Goal: Task Accomplishment & Management: Manage account settings

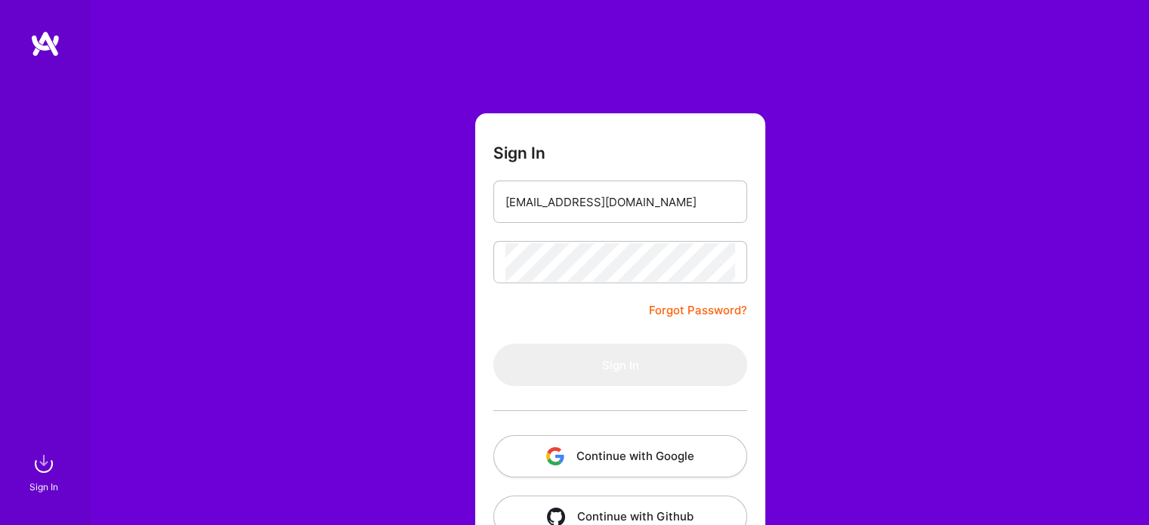
type input "[EMAIL_ADDRESS][DOMAIN_NAME]"
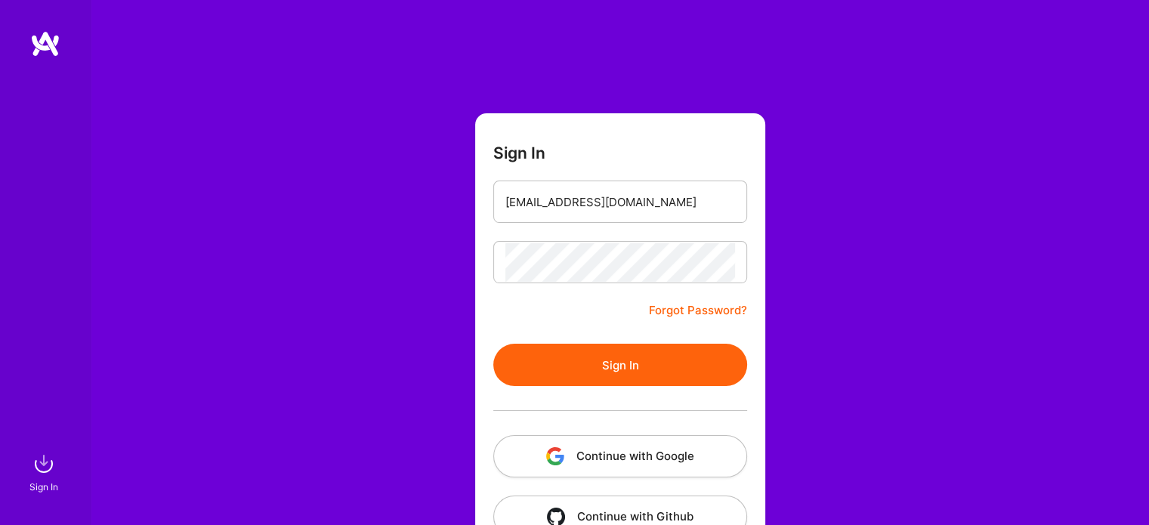
click at [602, 366] on button "Sign In" at bounding box center [620, 365] width 254 height 42
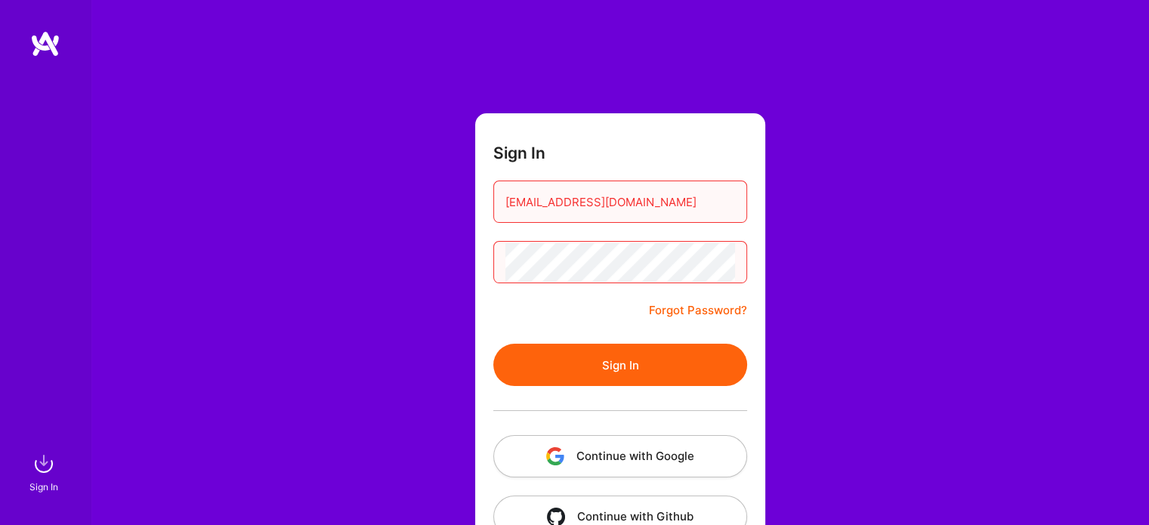
click at [693, 307] on link "Forgot Password?" at bounding box center [698, 310] width 98 height 18
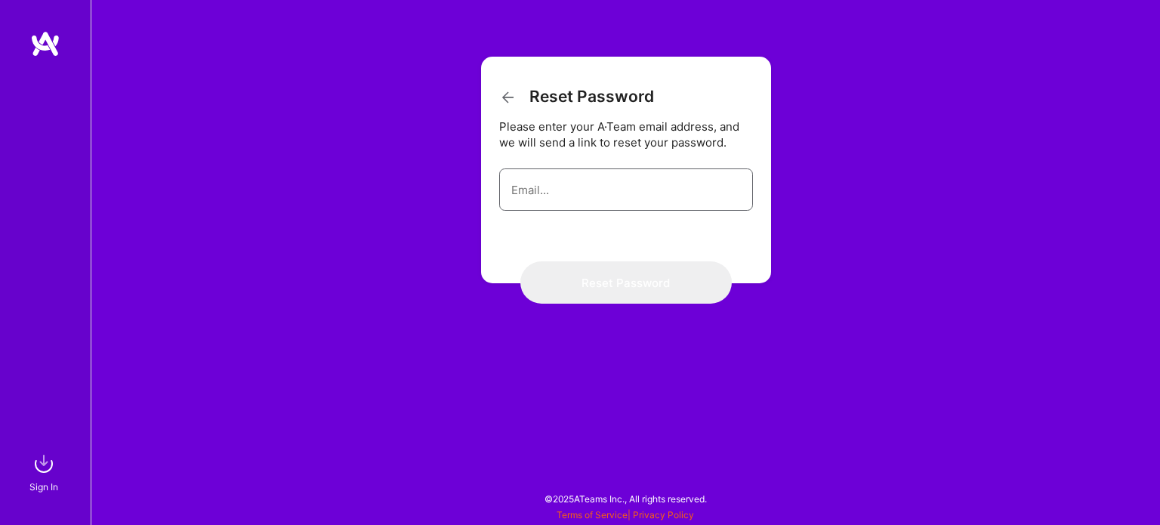
click at [597, 181] on input "email" at bounding box center [626, 190] width 230 height 39
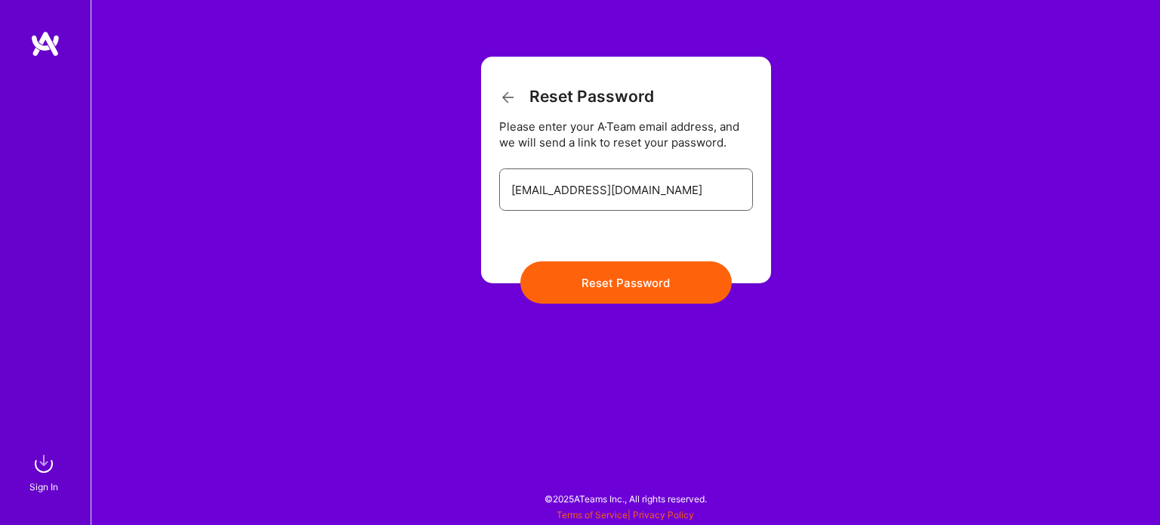
type input "[EMAIL_ADDRESS][DOMAIN_NAME]"
click at [619, 285] on button "Reset Password" at bounding box center [625, 282] width 211 height 42
click at [505, 102] on icon at bounding box center [508, 97] width 18 height 18
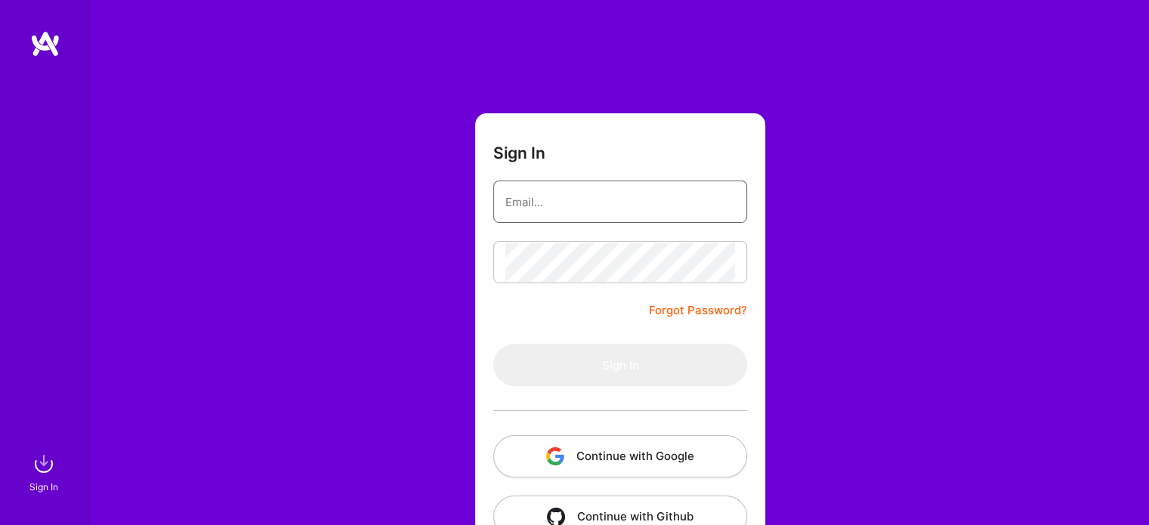
click at [566, 204] on input "email" at bounding box center [620, 202] width 230 height 39
type input "[EMAIL_ADDRESS][DOMAIN_NAME]"
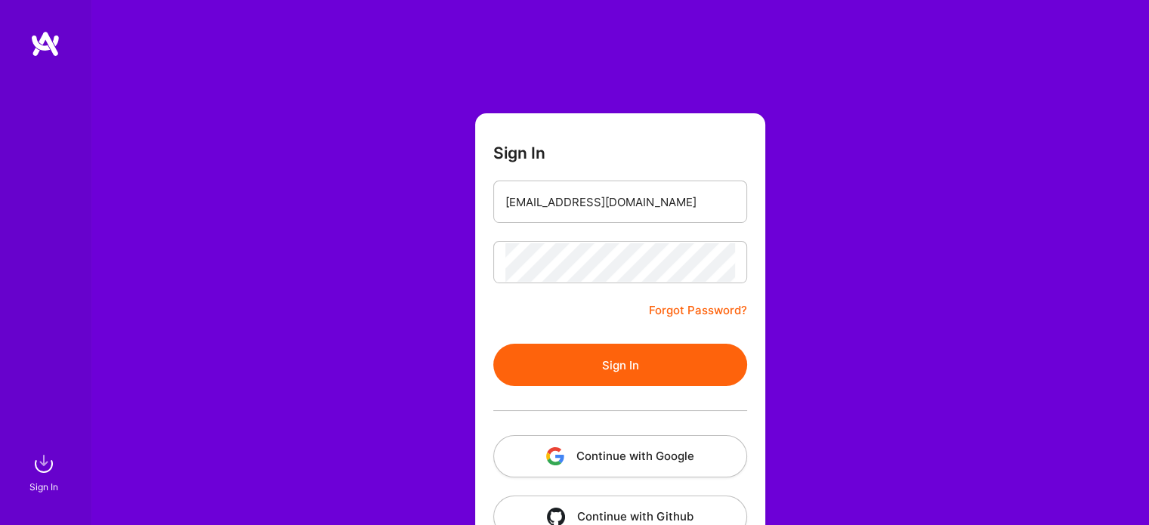
click at [604, 371] on button "Sign In" at bounding box center [620, 365] width 254 height 42
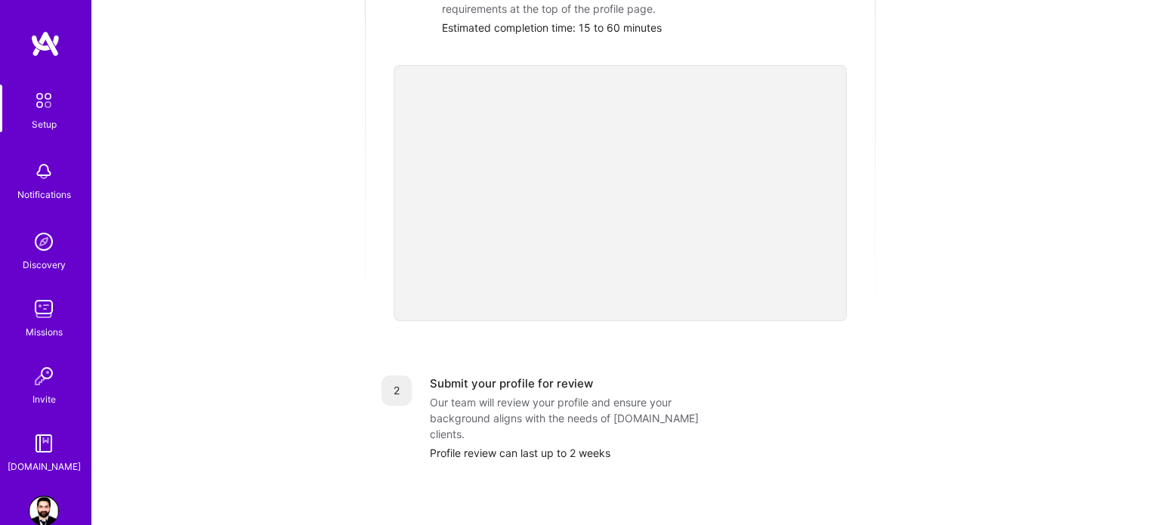
scroll to position [169, 0]
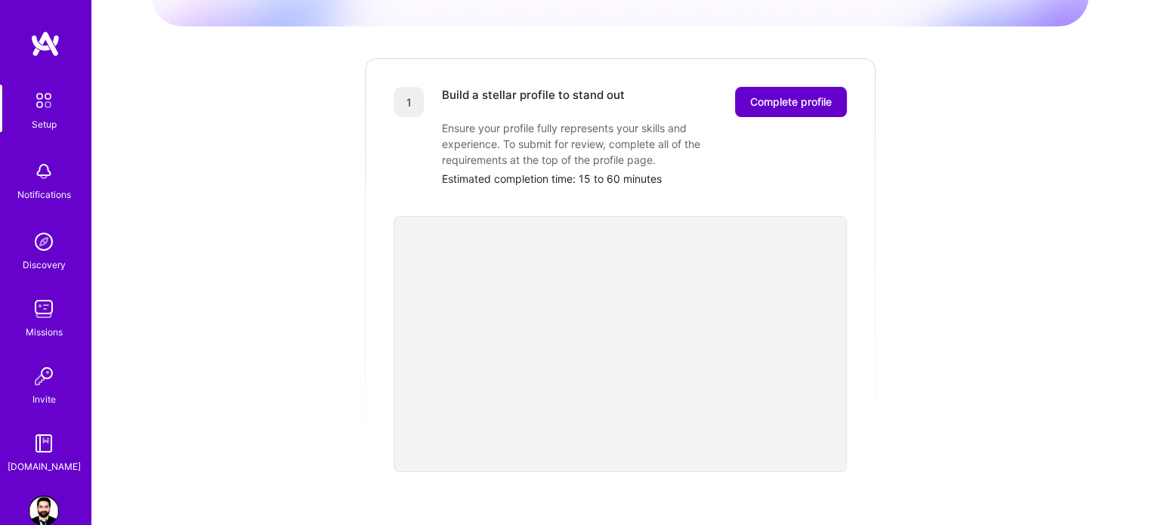
click at [790, 94] on span "Complete profile" at bounding box center [791, 101] width 82 height 15
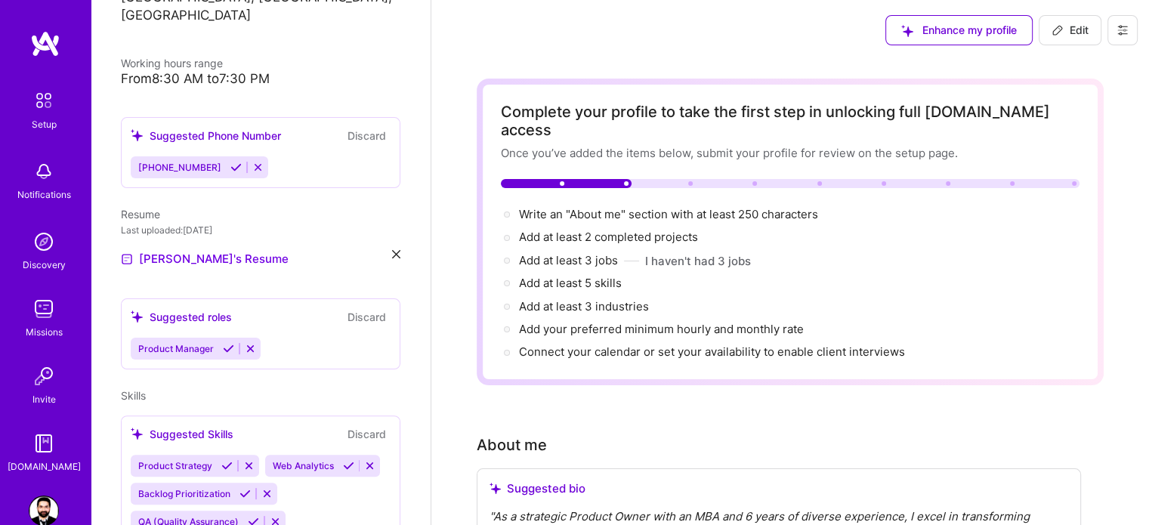
scroll to position [261, 0]
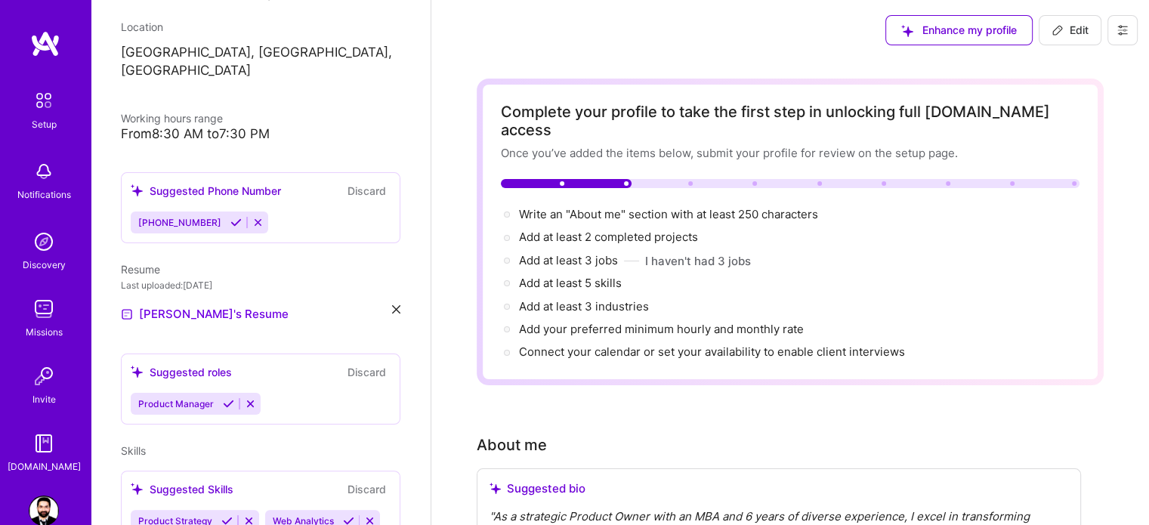
click at [387, 283] on div "Resume Last uploaded: [DATE] [PERSON_NAME]'s Resume" at bounding box center [260, 292] width 279 height 62
click at [392, 305] on icon at bounding box center [396, 309] width 8 height 8
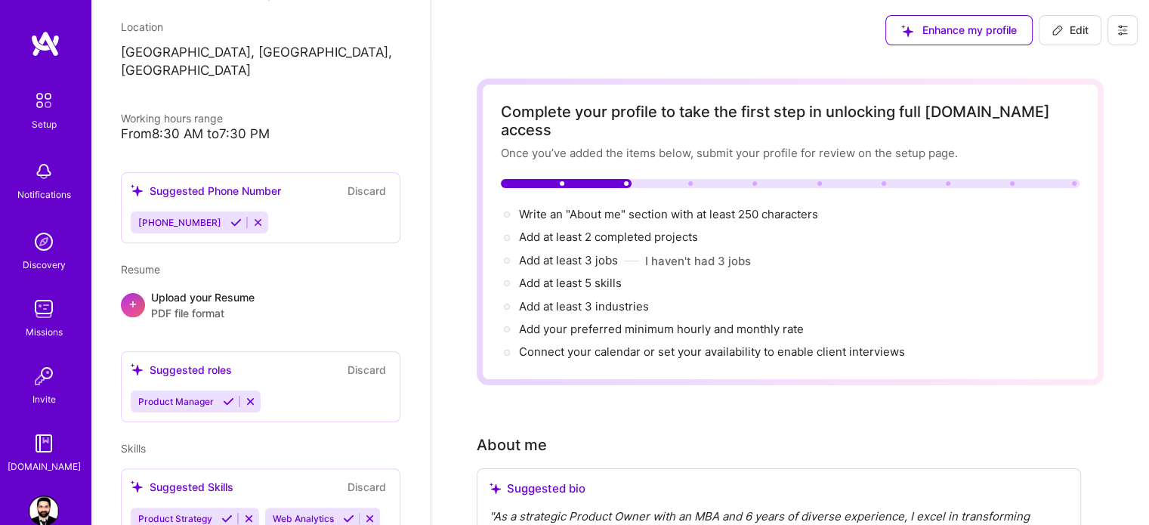
click at [166, 305] on span "PDF file format" at bounding box center [202, 313] width 103 height 16
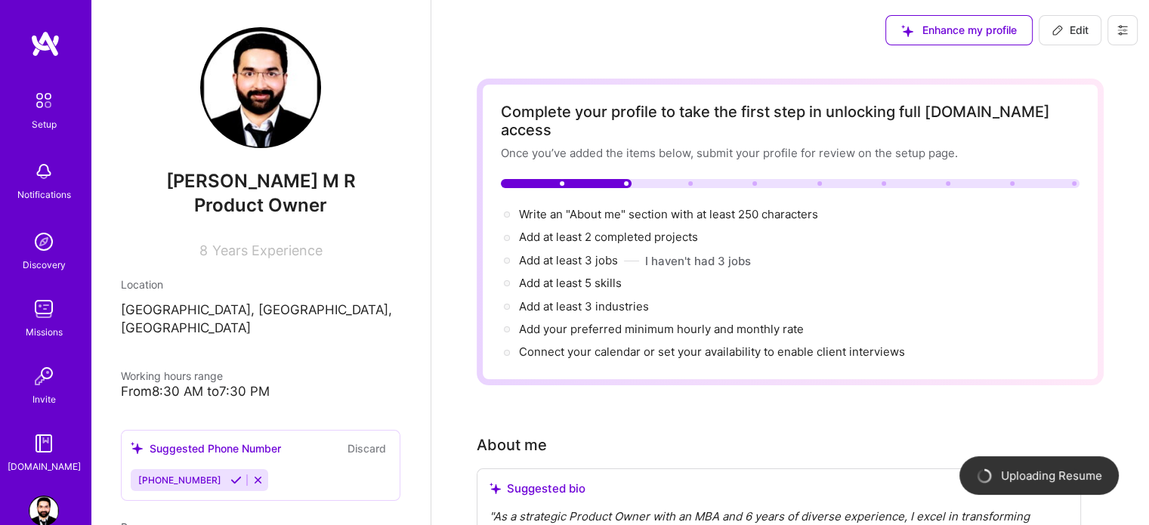
scroll to position [0, 0]
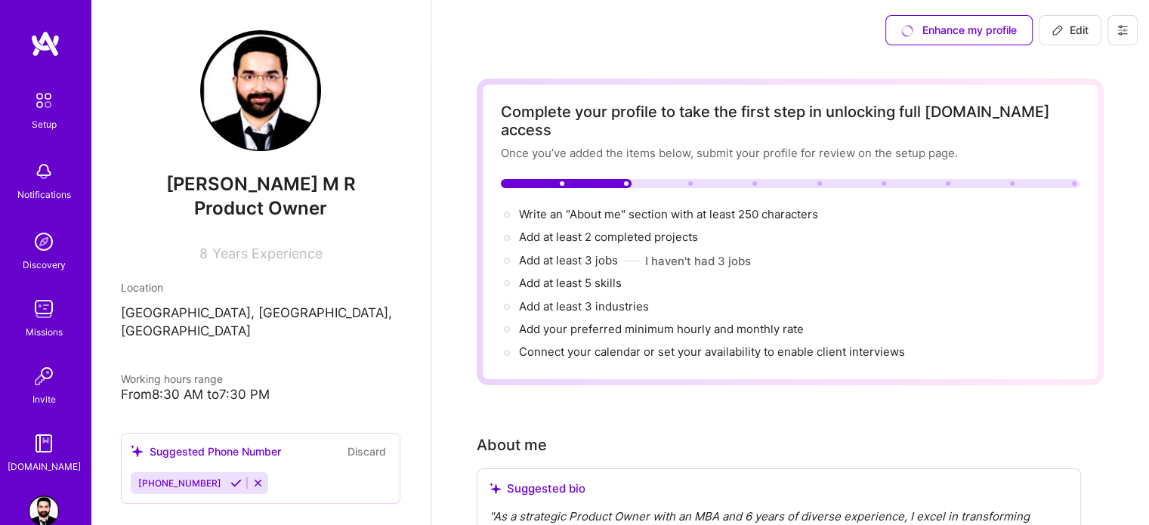
click at [936, 29] on div "Enhance my profile" at bounding box center [958, 30] width 147 height 30
click at [933, 30] on div "Enhance my profile" at bounding box center [958, 30] width 147 height 30
click at [887, 35] on div "Enhance my profile" at bounding box center [958, 30] width 147 height 30
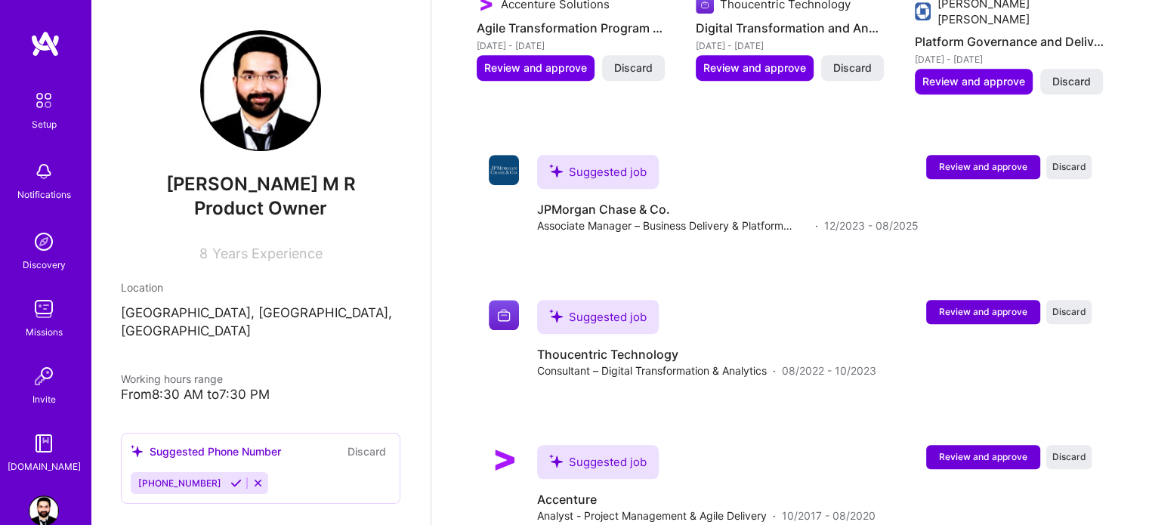
scroll to position [1011, 0]
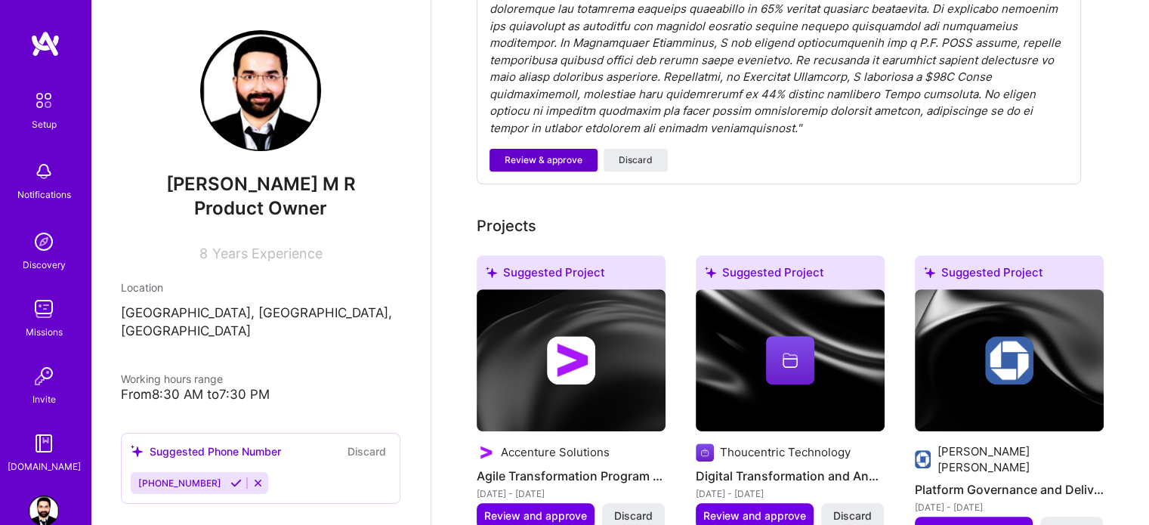
click at [554, 153] on span "Review & approve" at bounding box center [544, 160] width 78 height 14
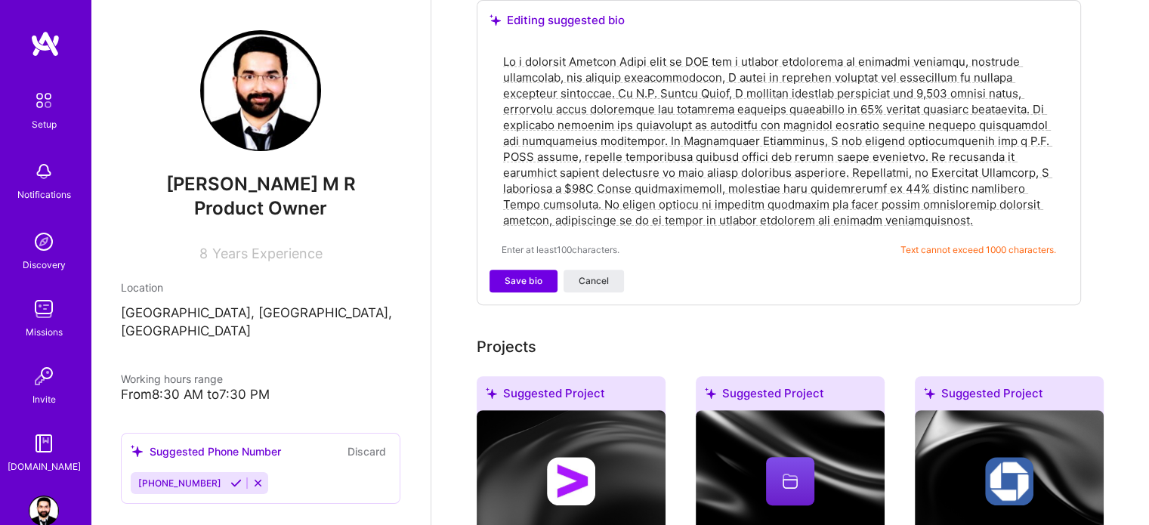
scroll to position [471, 0]
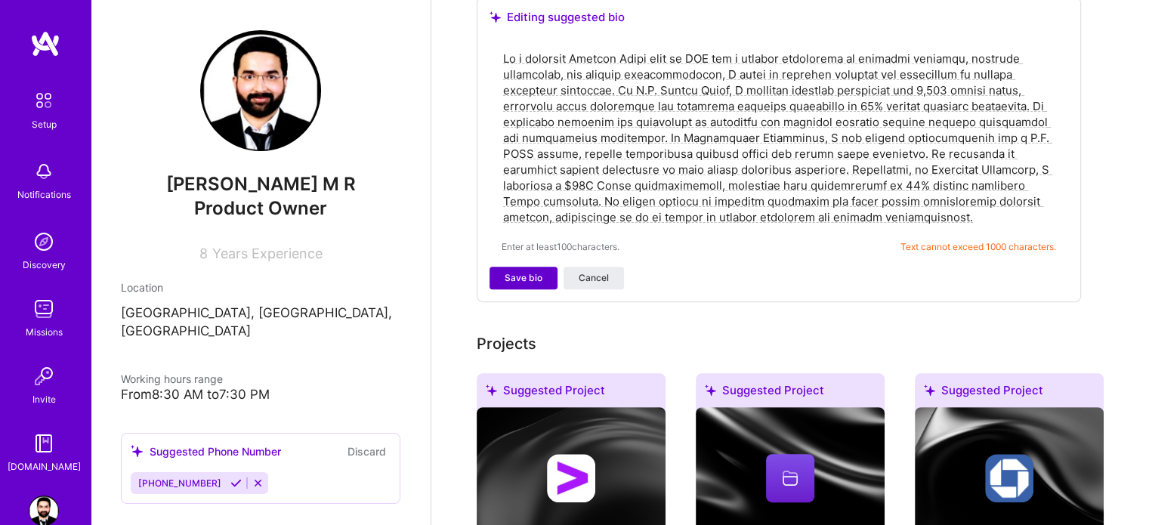
click at [538, 271] on span "Save bio" at bounding box center [524, 278] width 38 height 14
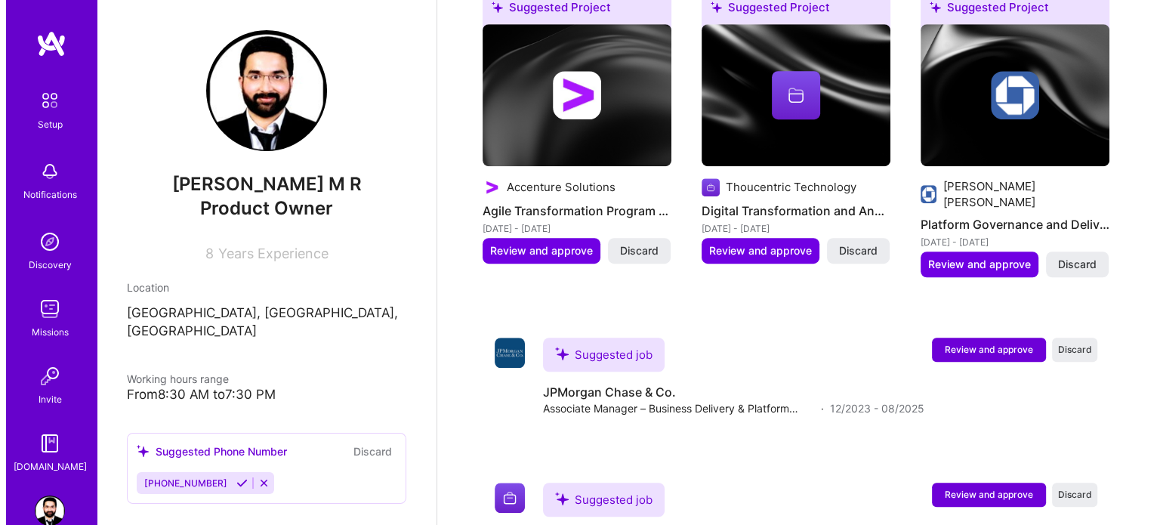
scroll to position [1000, 0]
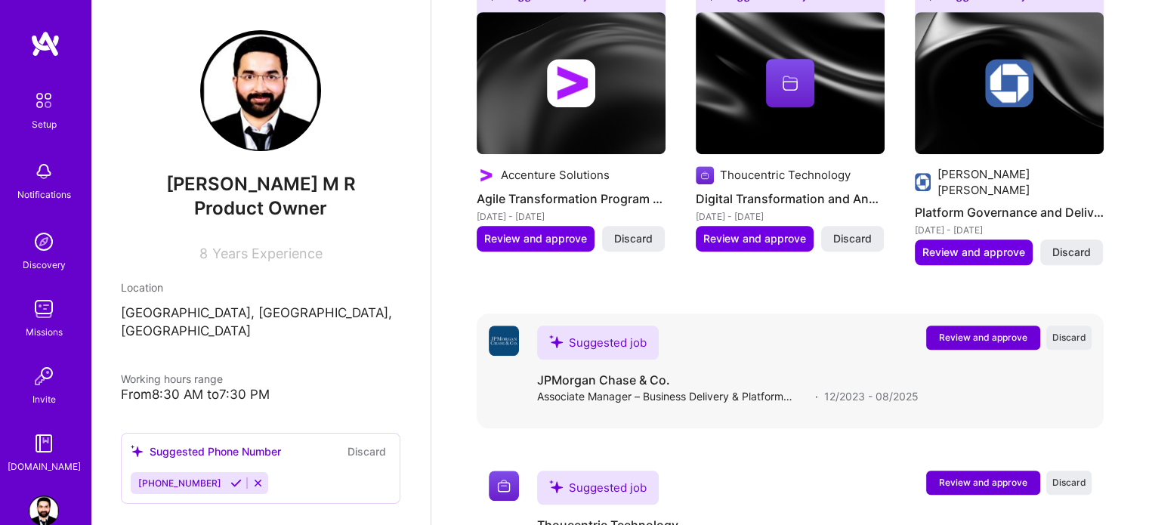
click at [983, 326] on button "Review and approve" at bounding box center [983, 338] width 114 height 24
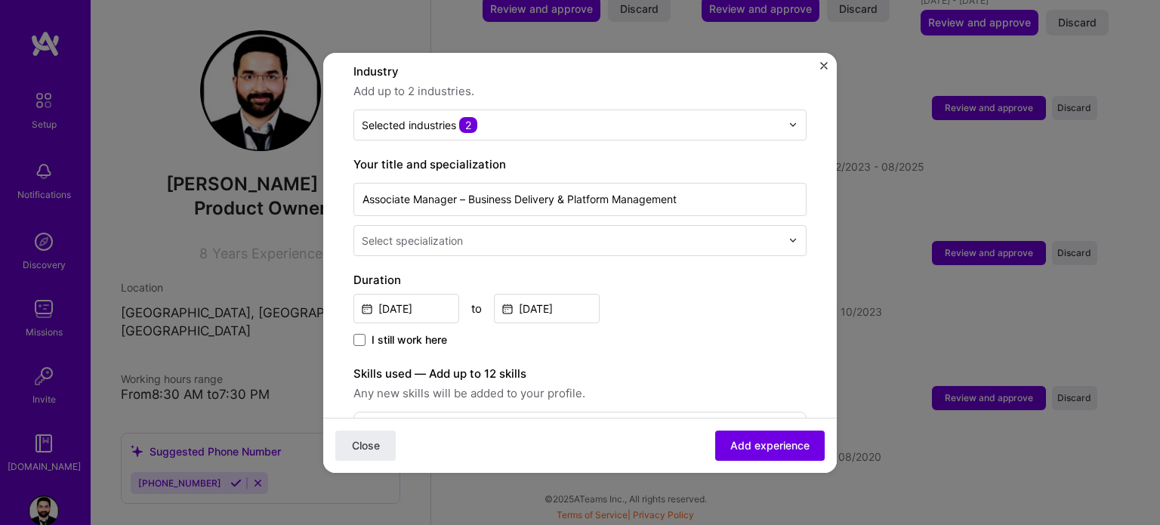
scroll to position [890, 0]
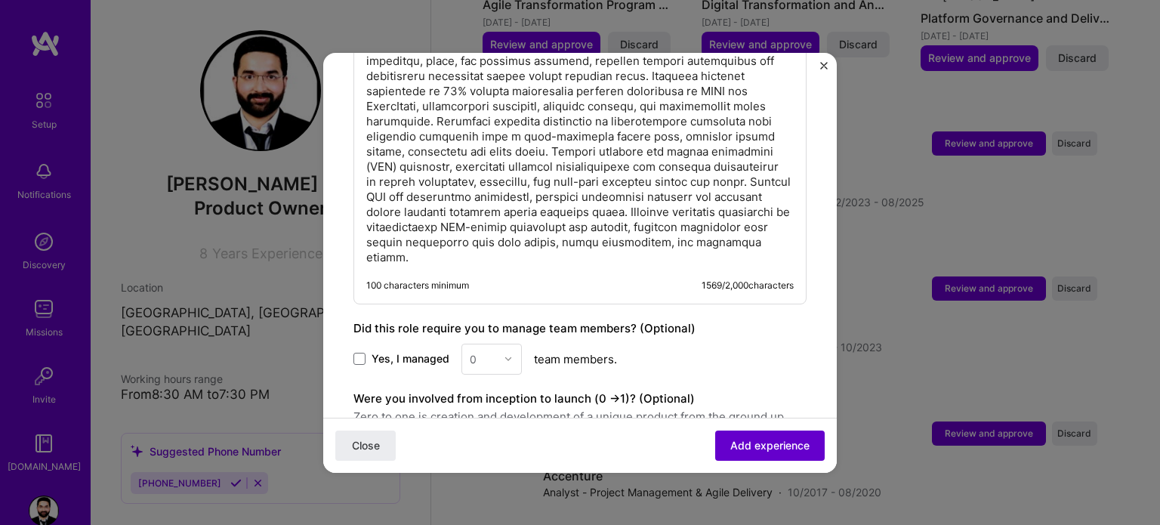
click at [746, 443] on span "Add experience" at bounding box center [769, 444] width 79 height 15
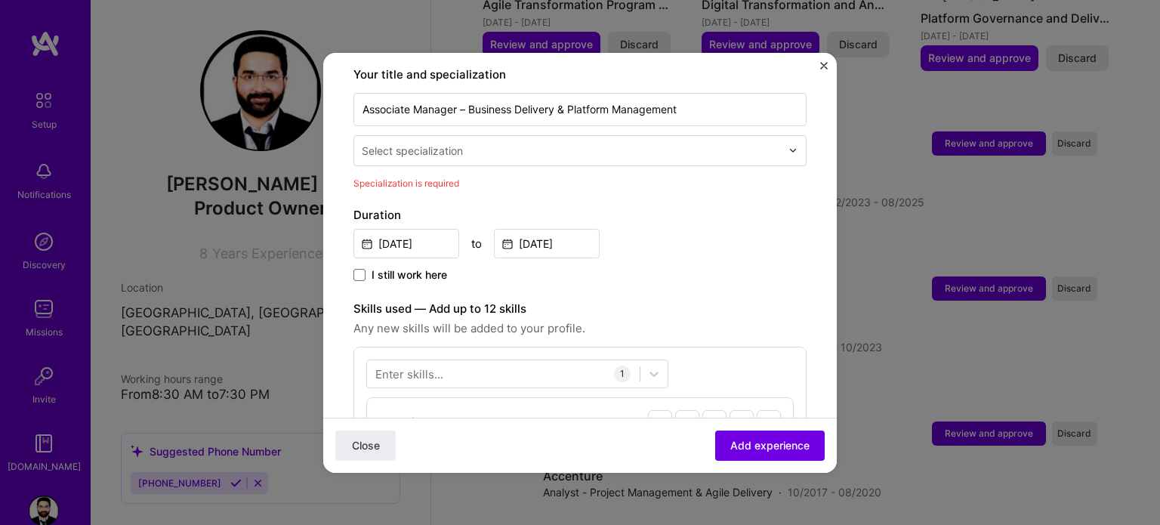
scroll to position [313, 0]
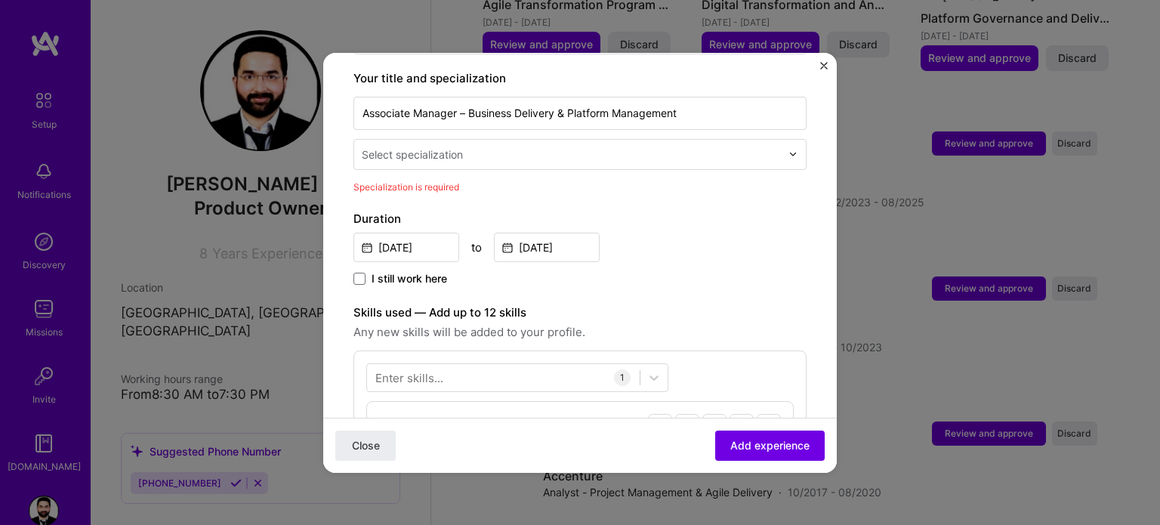
click at [450, 149] on div "Select specialization" at bounding box center [571, 154] width 434 height 29
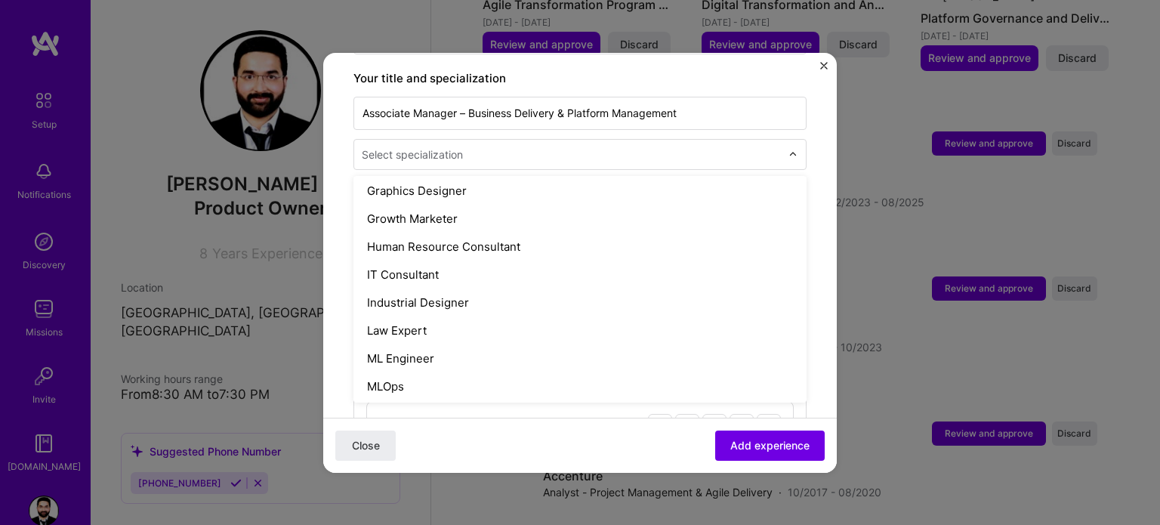
scroll to position [1284, 0]
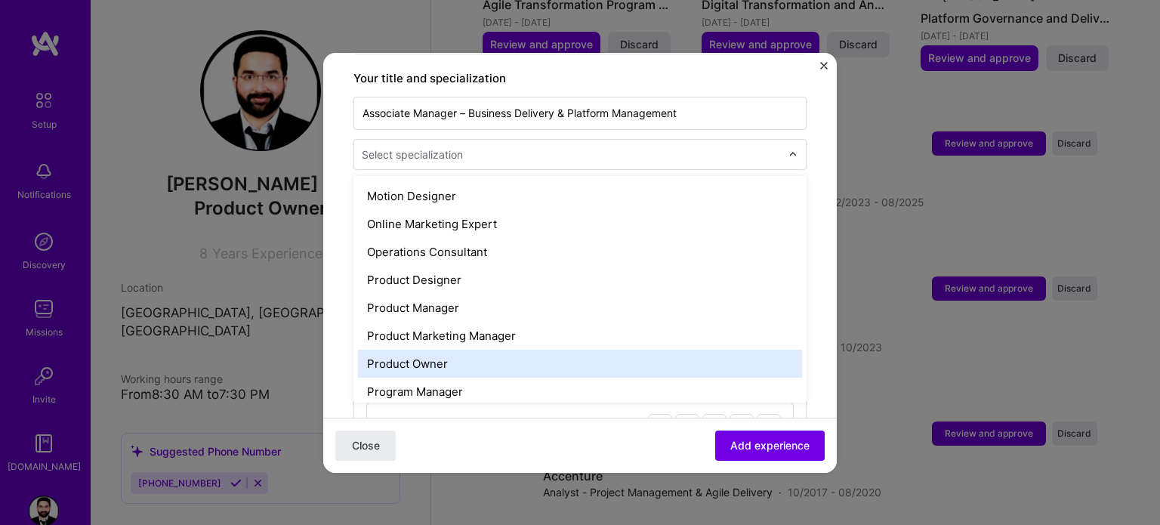
click at [435, 350] on div "Product Owner" at bounding box center [580, 364] width 444 height 28
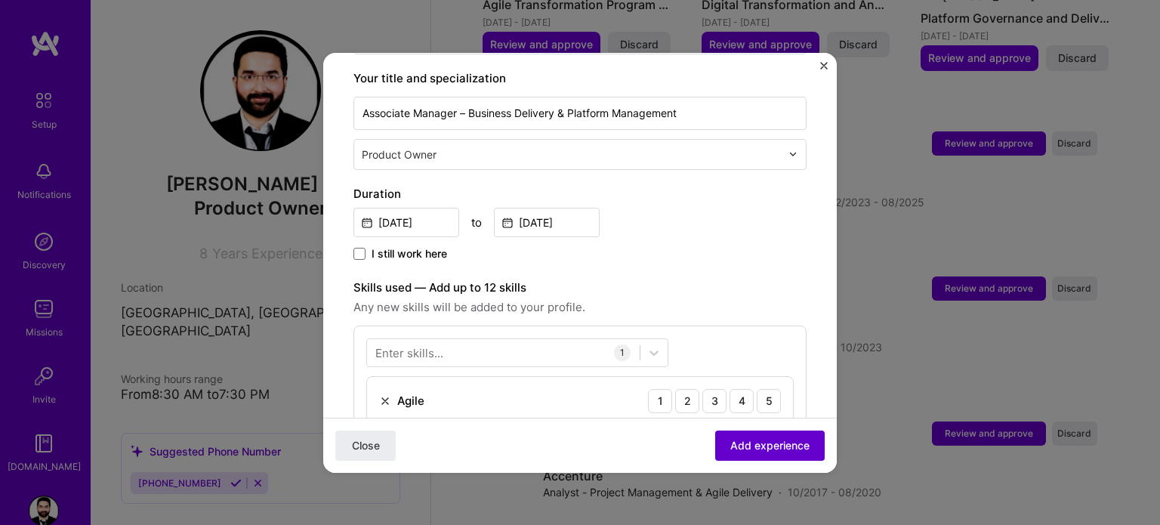
click at [765, 443] on span "Add experience" at bounding box center [769, 444] width 79 height 15
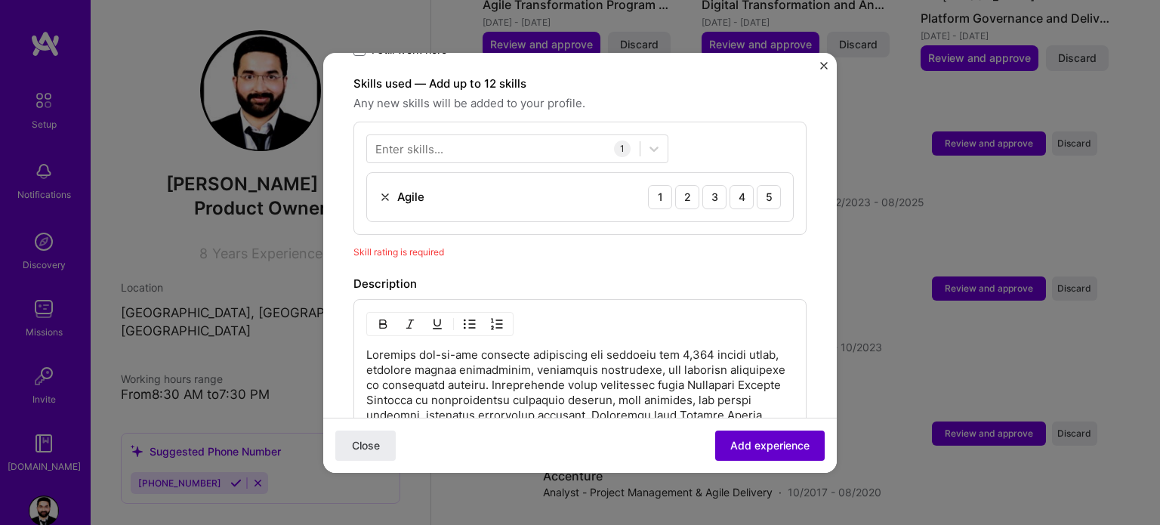
scroll to position [522, 0]
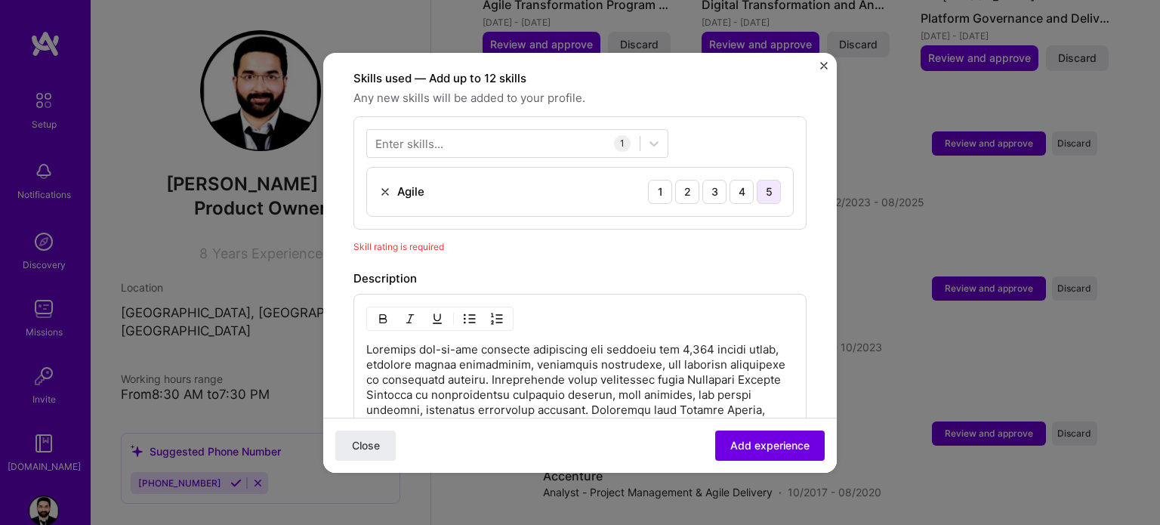
click at [757, 180] on div "5" at bounding box center [769, 192] width 24 height 24
click at [758, 440] on span "Add experience" at bounding box center [769, 444] width 79 height 15
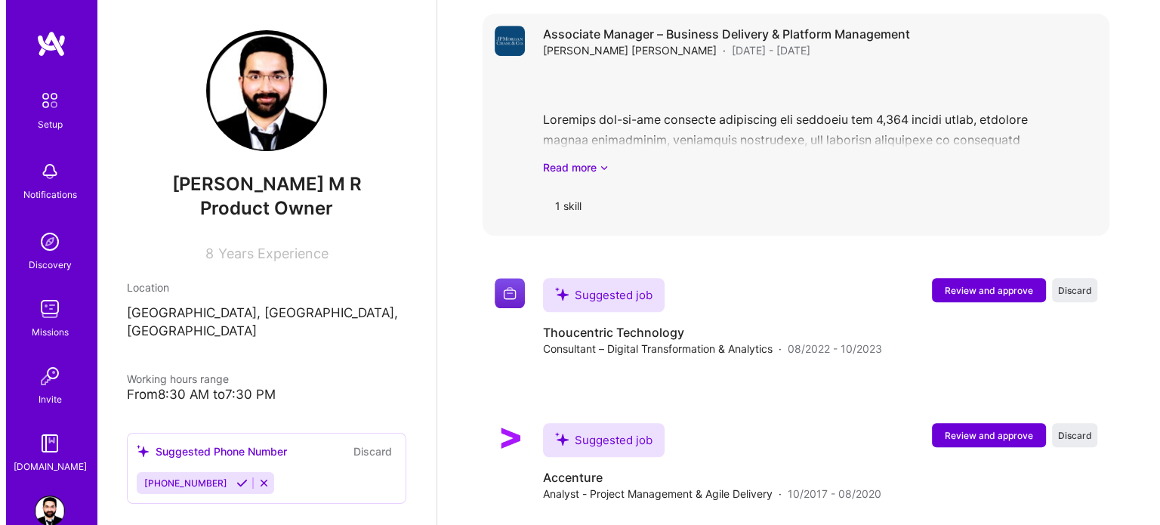
scroll to position [1047, 0]
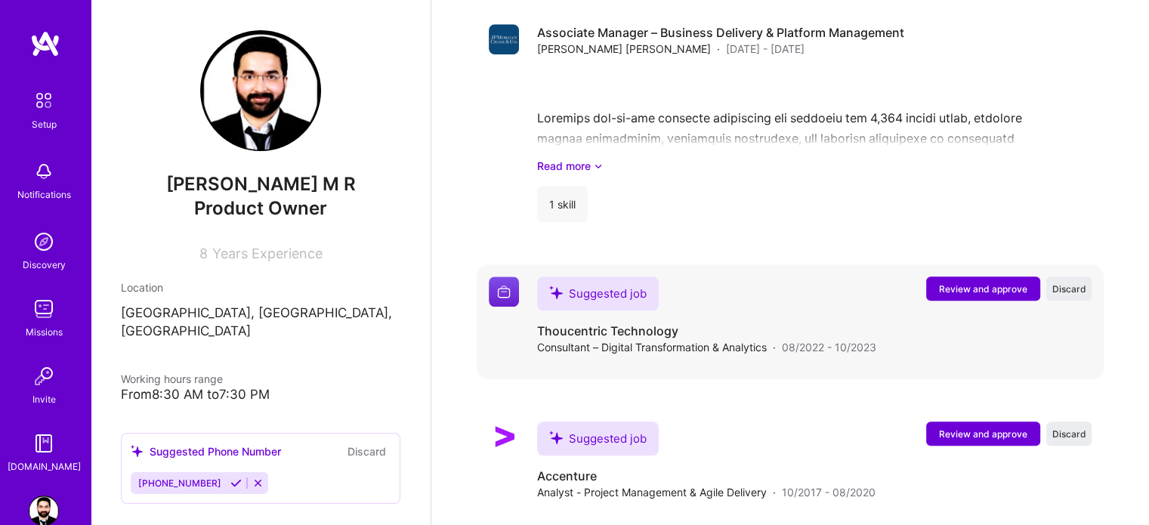
click at [979, 282] on span "Review and approve" at bounding box center [983, 288] width 88 height 13
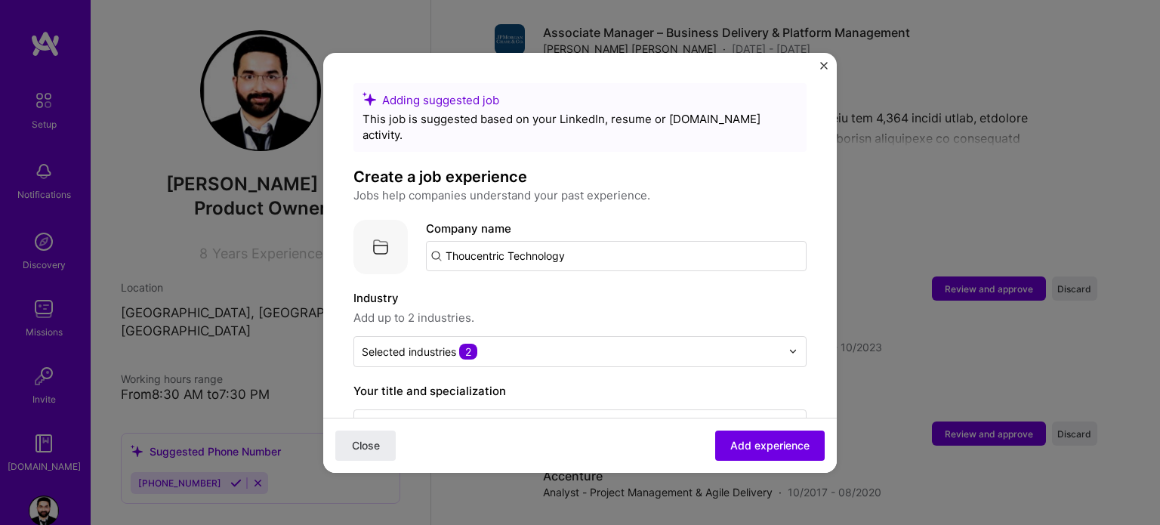
scroll to position [151, 0]
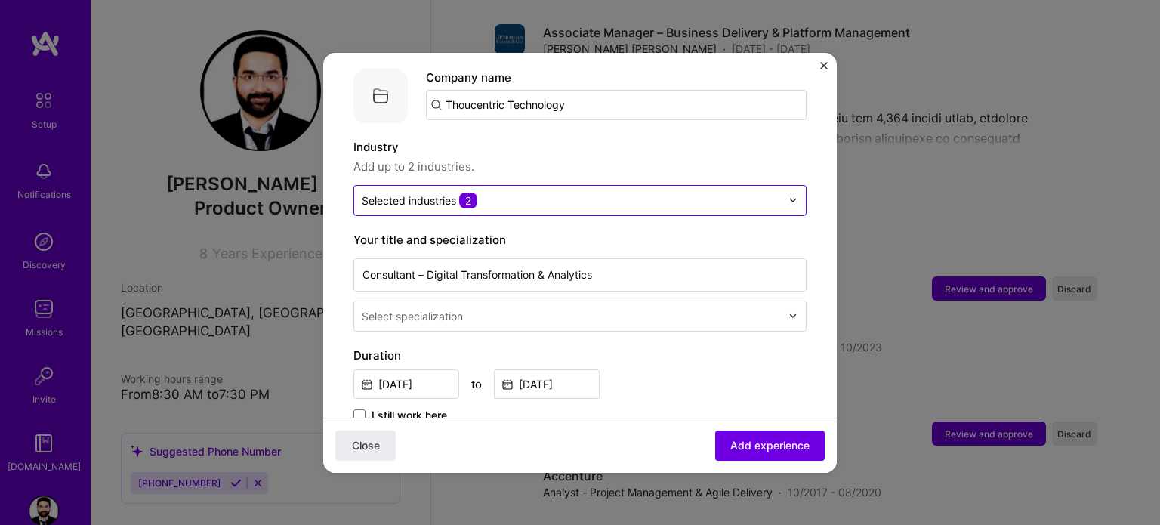
click at [452, 193] on div "Selected industries 2" at bounding box center [420, 201] width 116 height 16
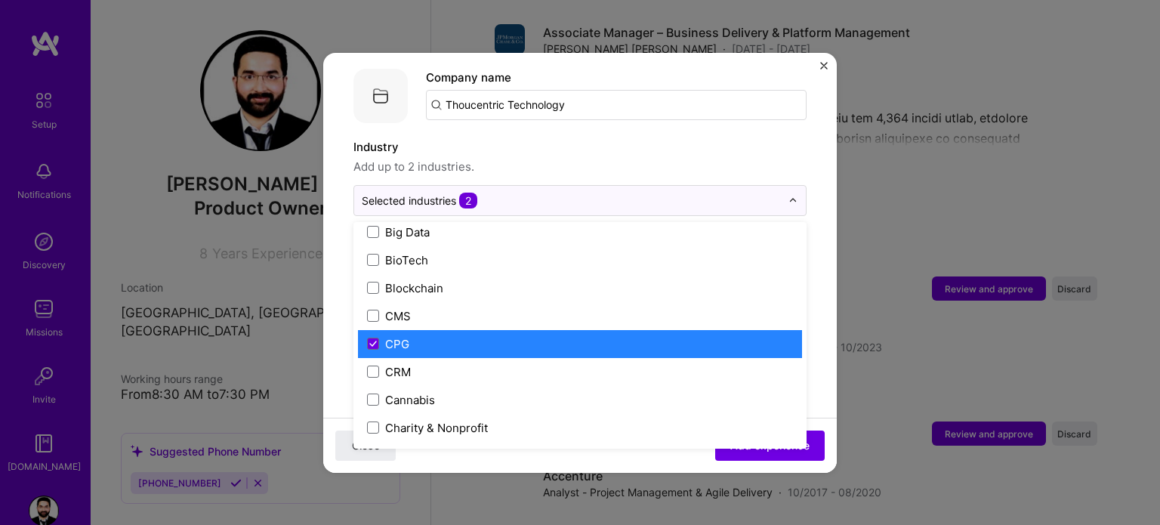
scroll to position [680, 0]
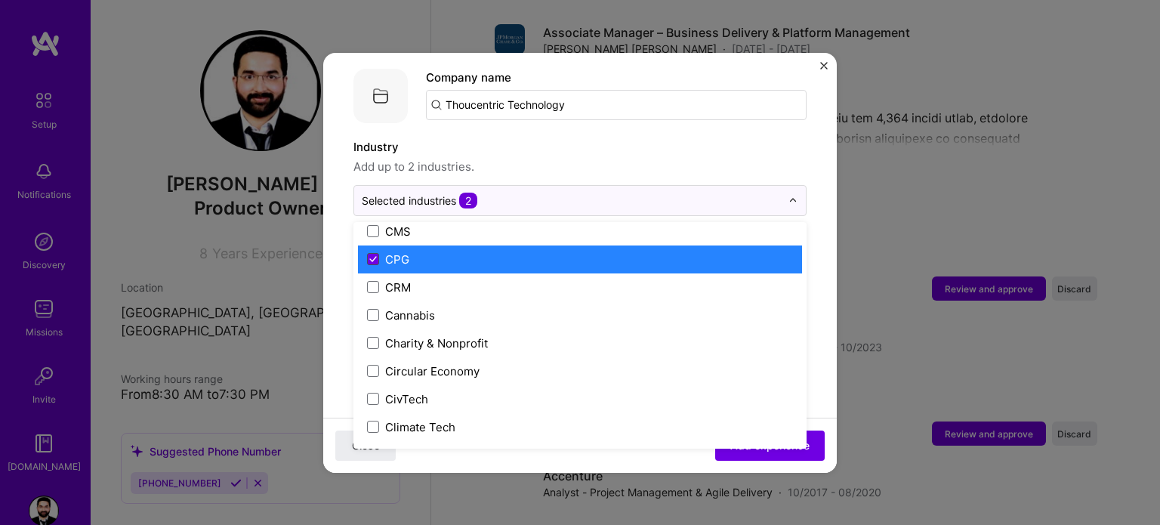
click at [375, 253] on span at bounding box center [373, 259] width 12 height 12
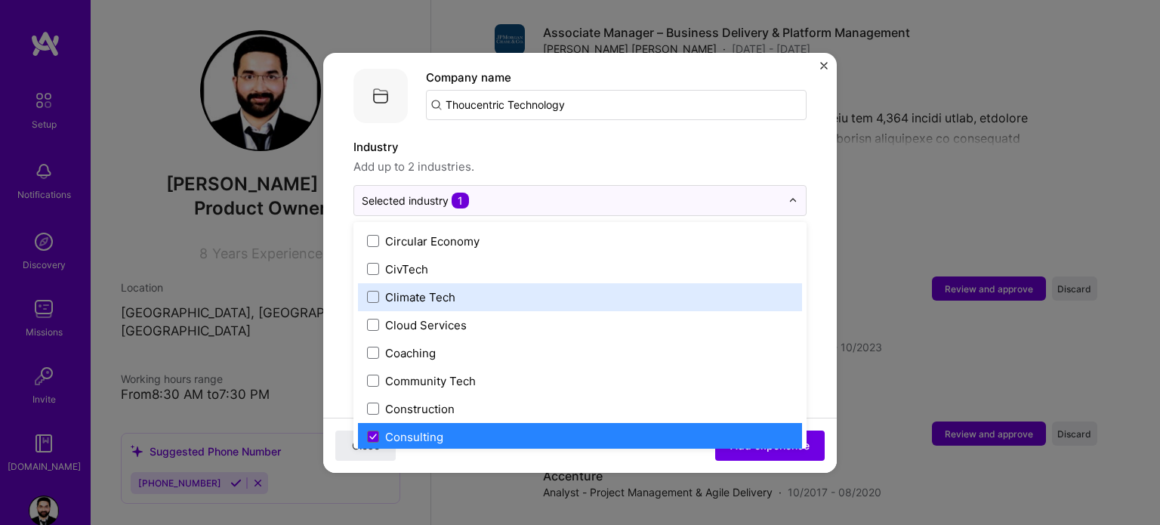
scroll to position [831, 0]
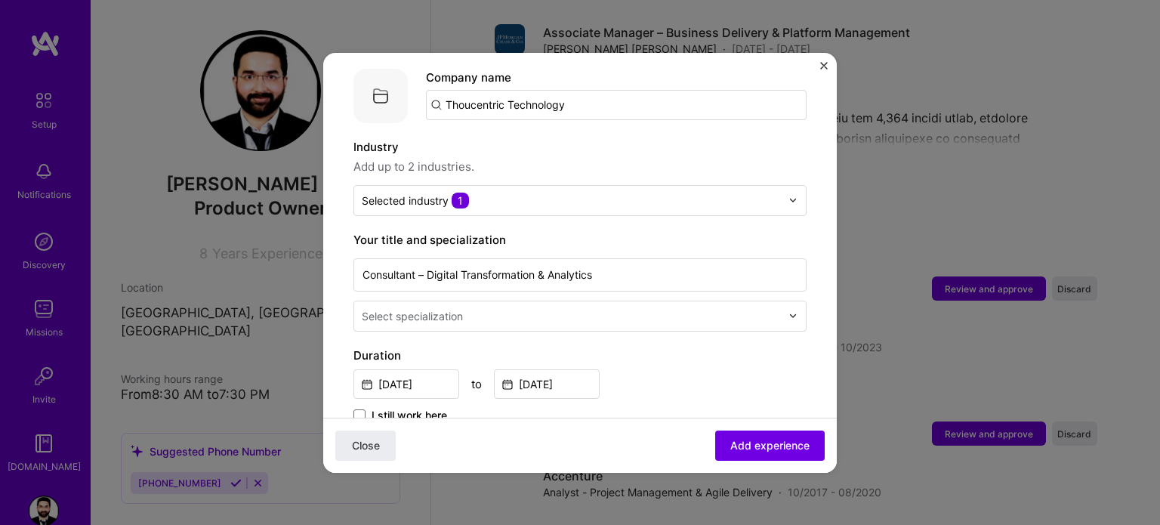
click at [495, 308] on input "text" at bounding box center [573, 316] width 422 height 16
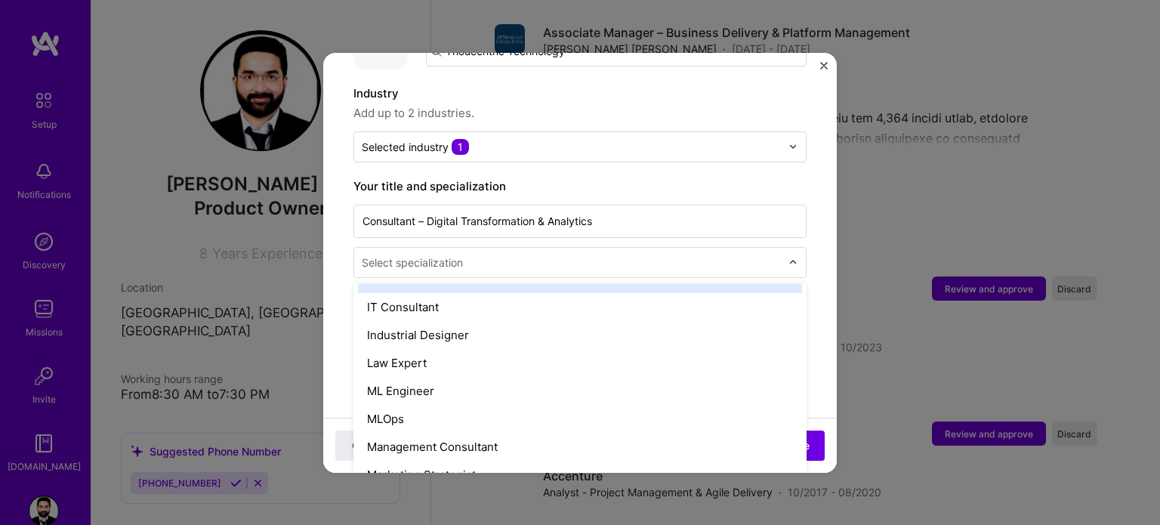
scroll to position [227, 0]
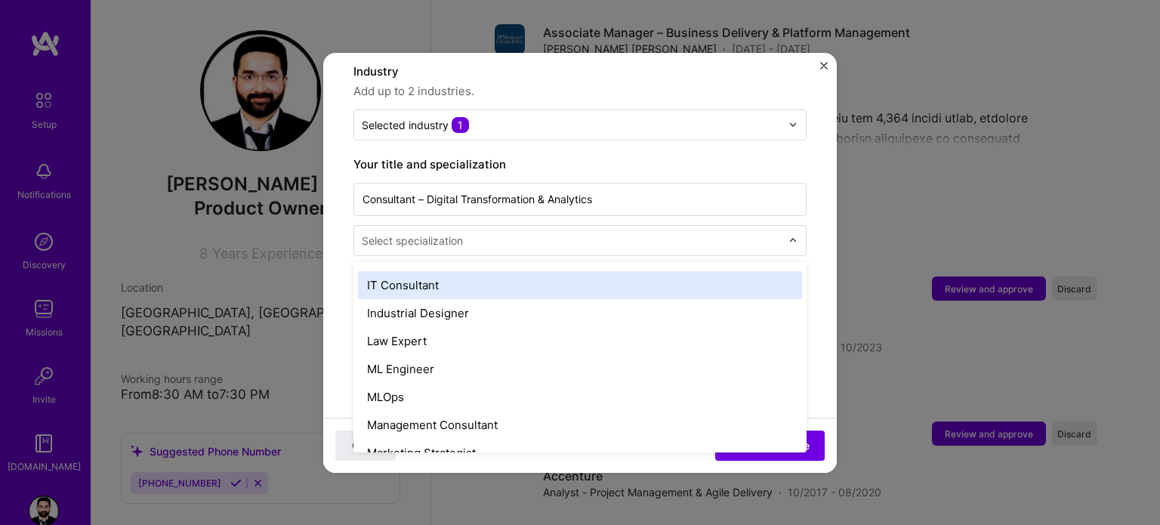
click at [478, 271] on div "IT Consultant" at bounding box center [580, 285] width 444 height 28
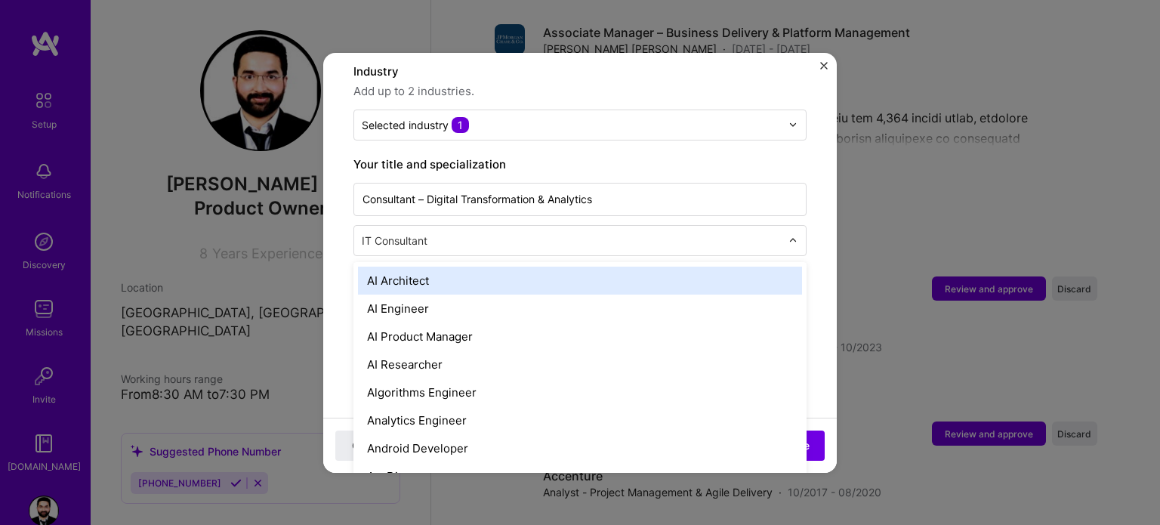
click at [483, 233] on input "text" at bounding box center [573, 241] width 422 height 16
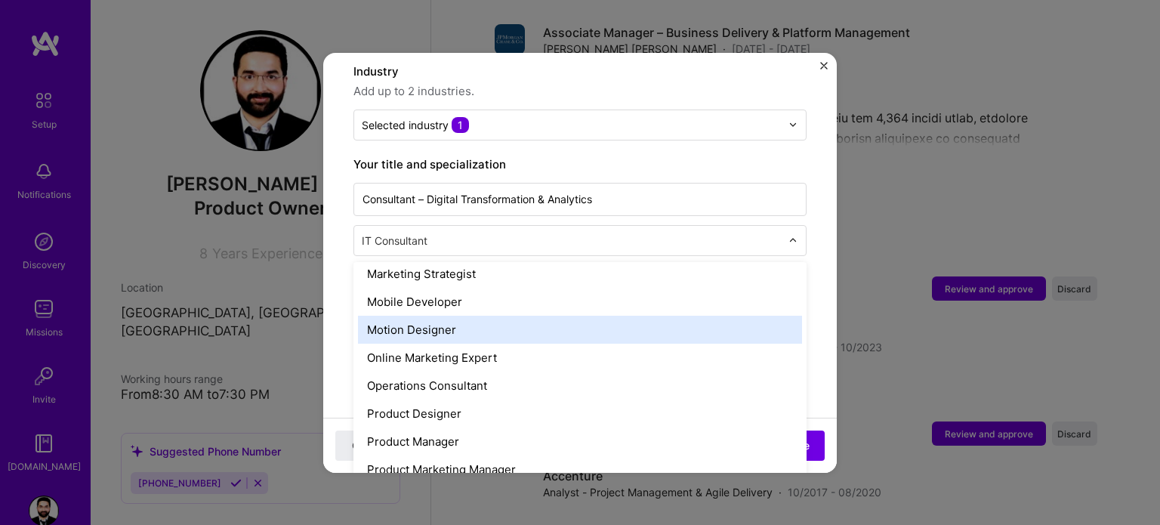
scroll to position [1133, 0]
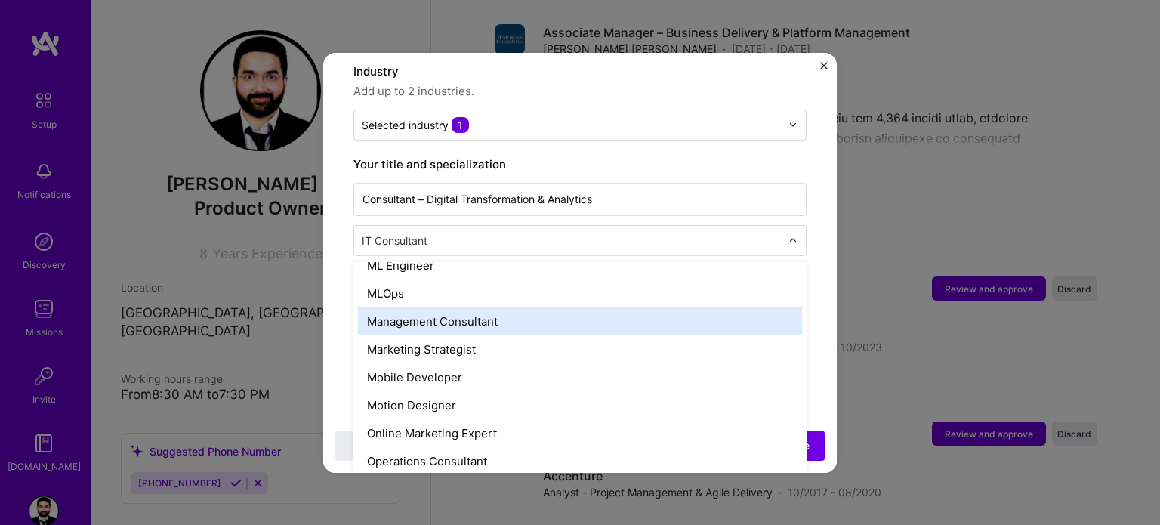
click at [480, 307] on div "Management Consultant" at bounding box center [580, 321] width 444 height 28
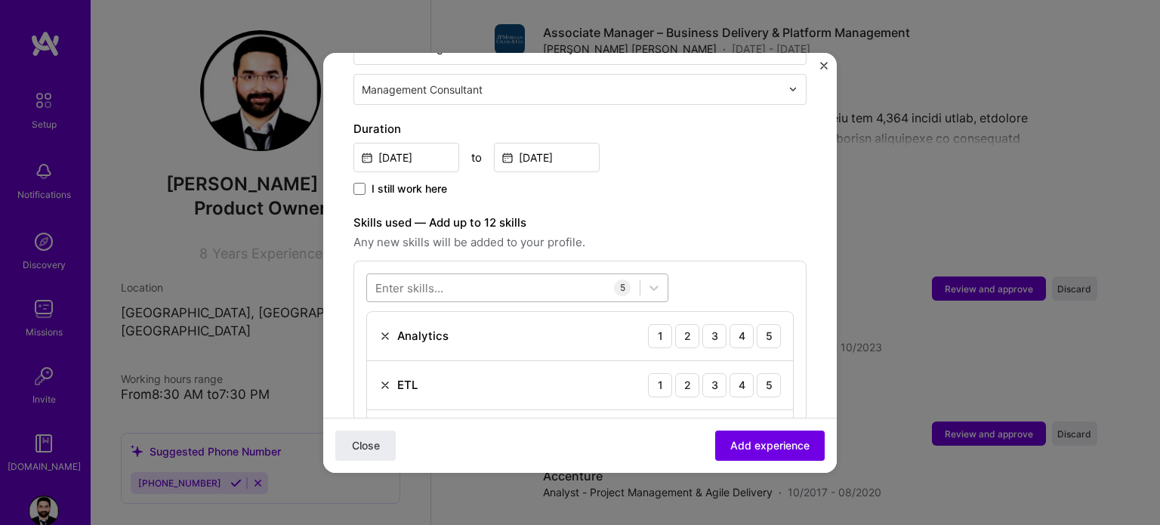
scroll to position [604, 0]
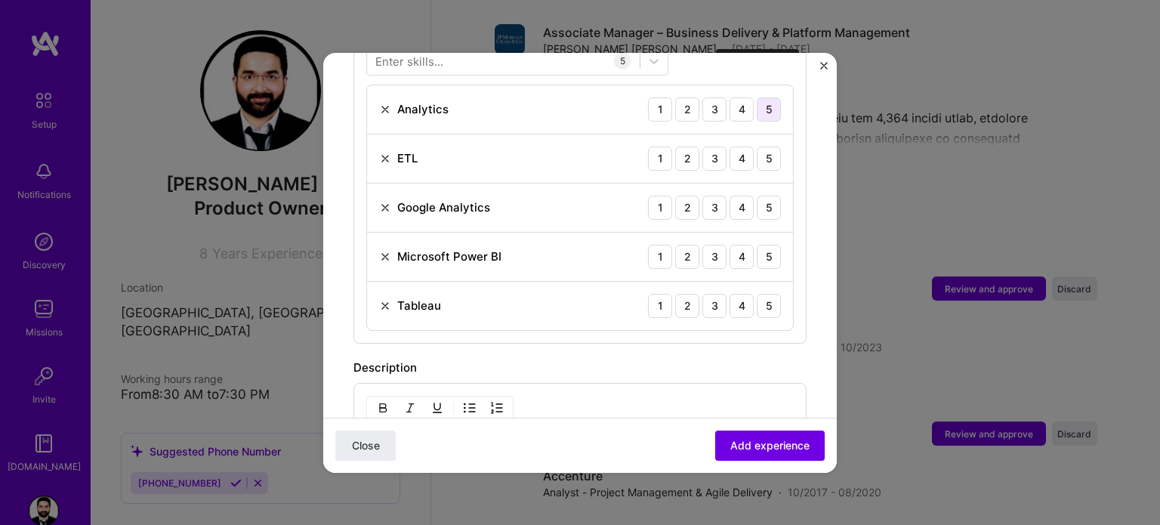
click at [761, 97] on div "5" at bounding box center [769, 109] width 24 height 24
click at [764, 147] on div "5" at bounding box center [769, 159] width 24 height 24
click at [738, 196] on div "4" at bounding box center [742, 208] width 24 height 24
click at [758, 245] on div "5" at bounding box center [769, 257] width 24 height 24
click at [757, 297] on div "5" at bounding box center [769, 306] width 24 height 24
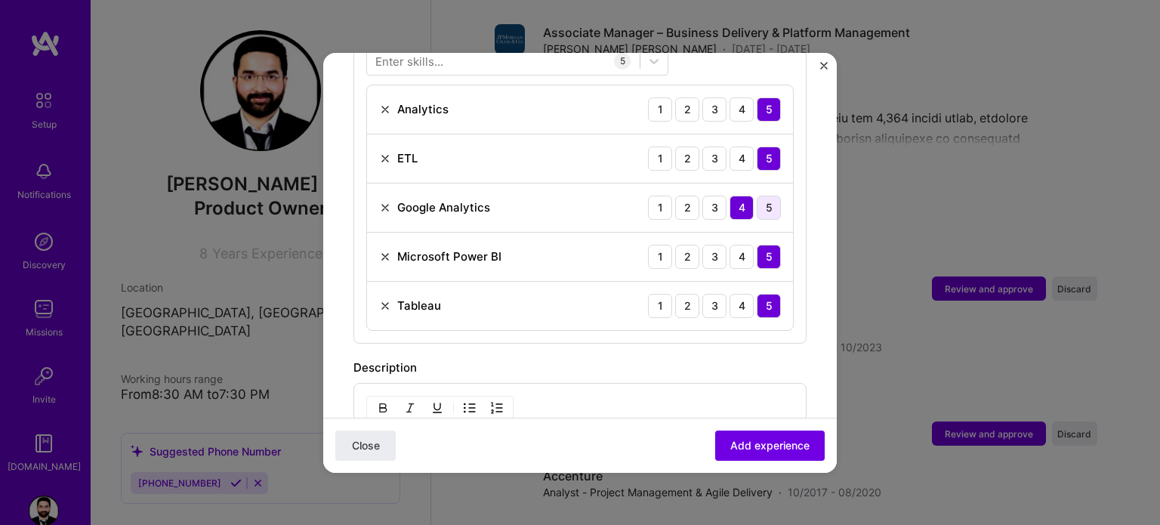
click at [757, 196] on div "5" at bounding box center [769, 208] width 24 height 24
click at [768, 446] on span "Add experience" at bounding box center [769, 444] width 79 height 15
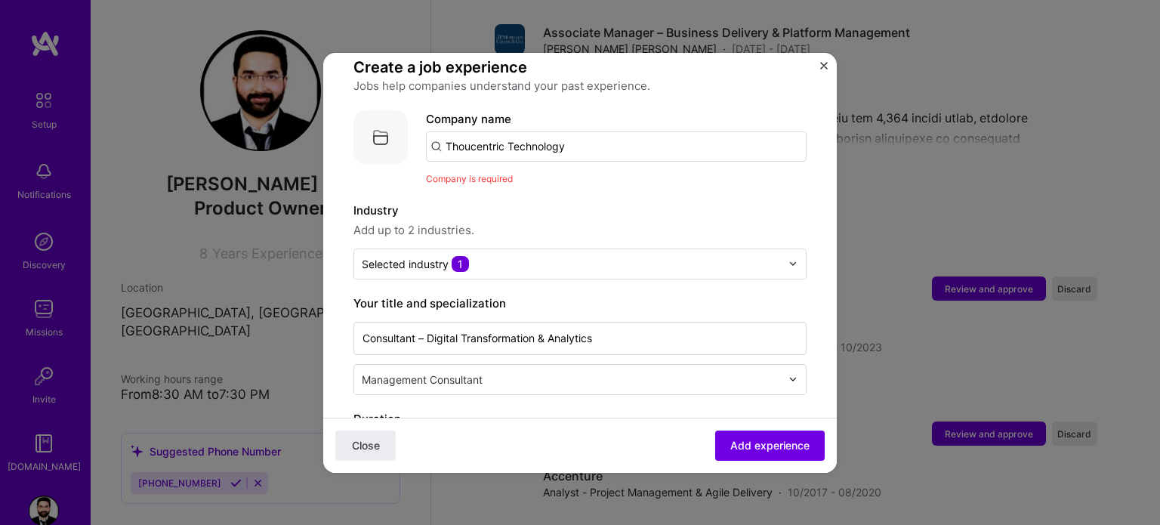
scroll to position [76, 0]
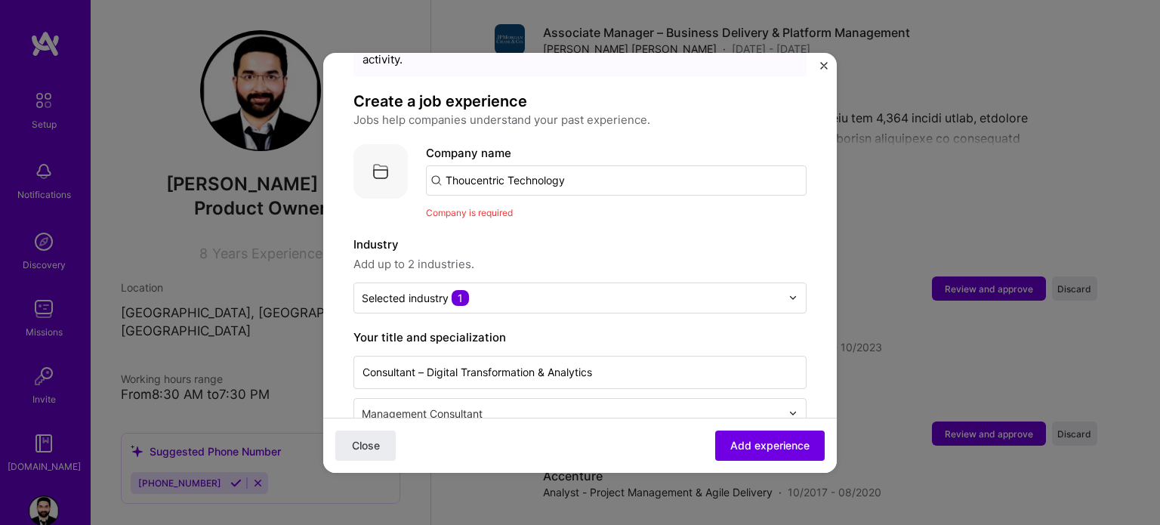
click at [558, 165] on input "Thoucentric Technology" at bounding box center [616, 180] width 381 height 30
click at [579, 165] on input "Thoucentric Technology" at bounding box center [616, 180] width 381 height 30
click at [559, 165] on input "Thoucentric Technology" at bounding box center [616, 180] width 381 height 30
type input "Thoucentric"
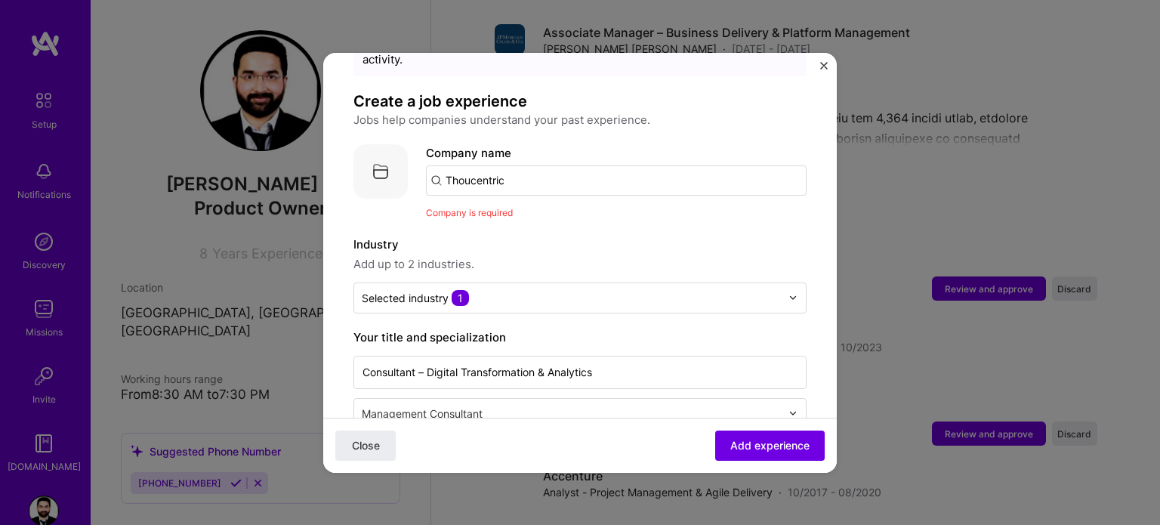
click button "Close" at bounding box center [365, 445] width 60 height 30
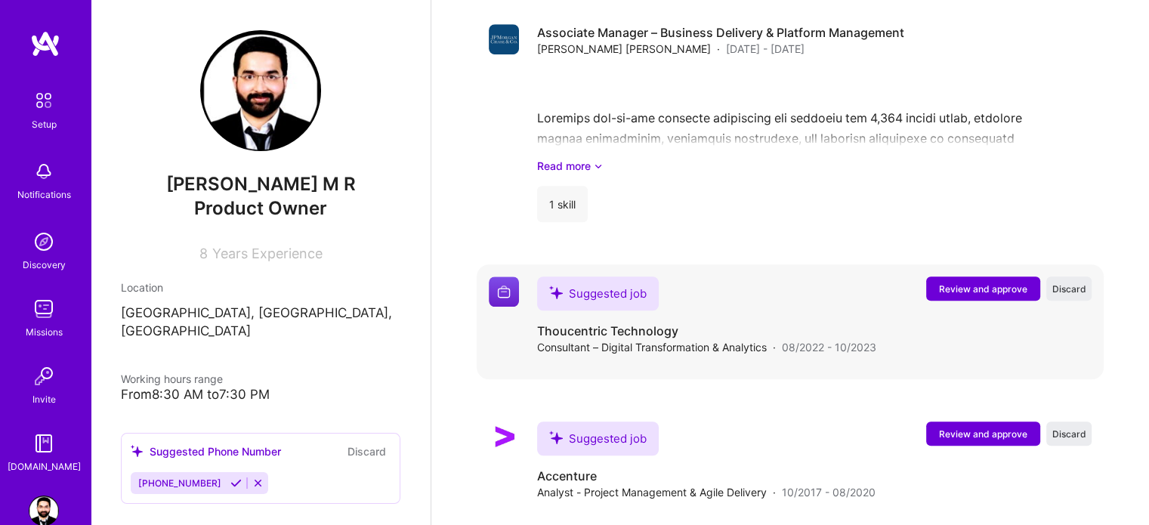
click at [934, 276] on button "Review and approve" at bounding box center [983, 288] width 114 height 24
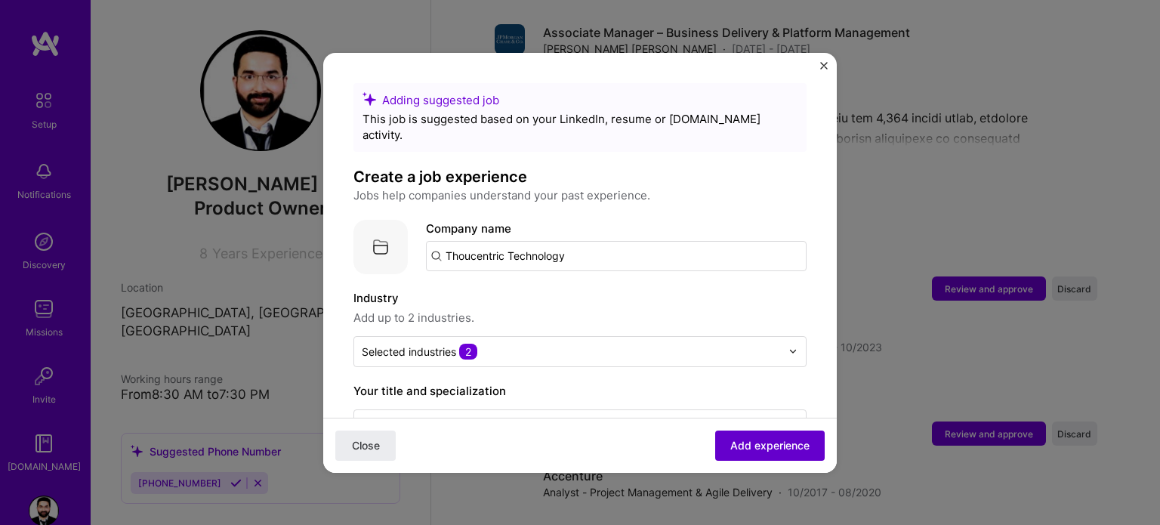
click at [740, 447] on span "Add experience" at bounding box center [769, 444] width 79 height 15
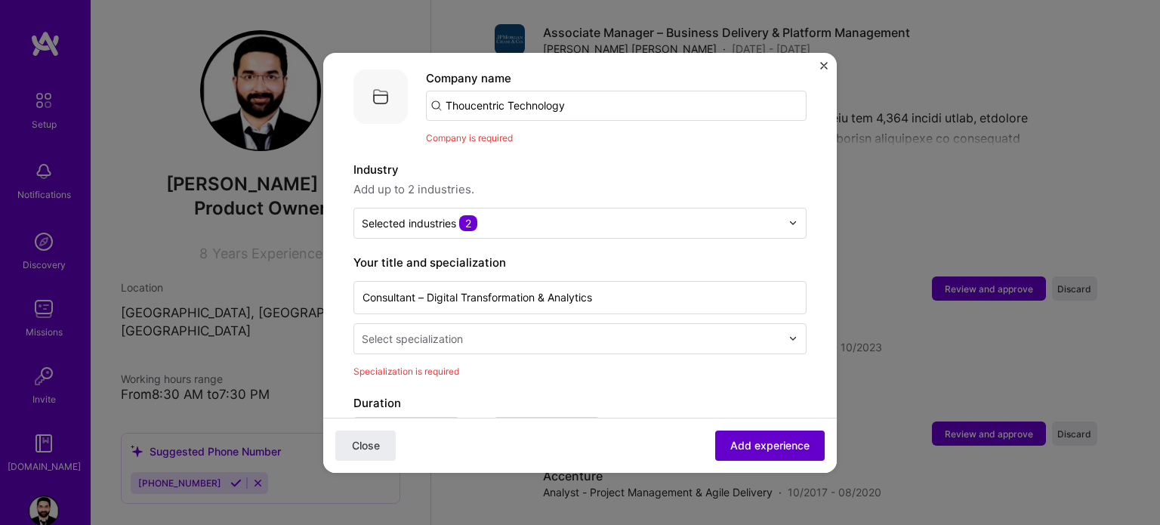
scroll to position [151, 0]
click at [432, 330] on div "Select specialization" at bounding box center [412, 338] width 101 height 16
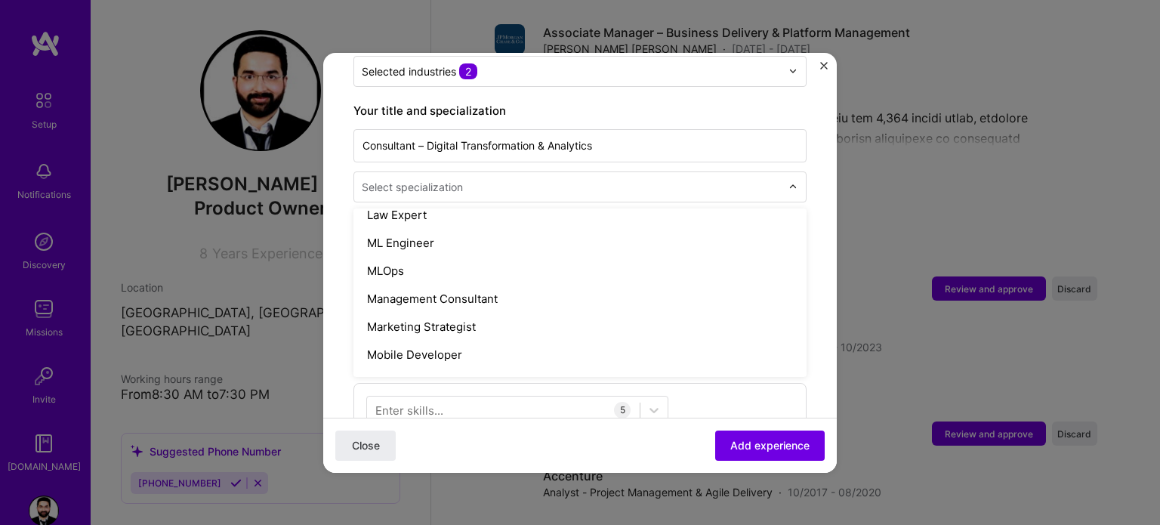
scroll to position [1133, 0]
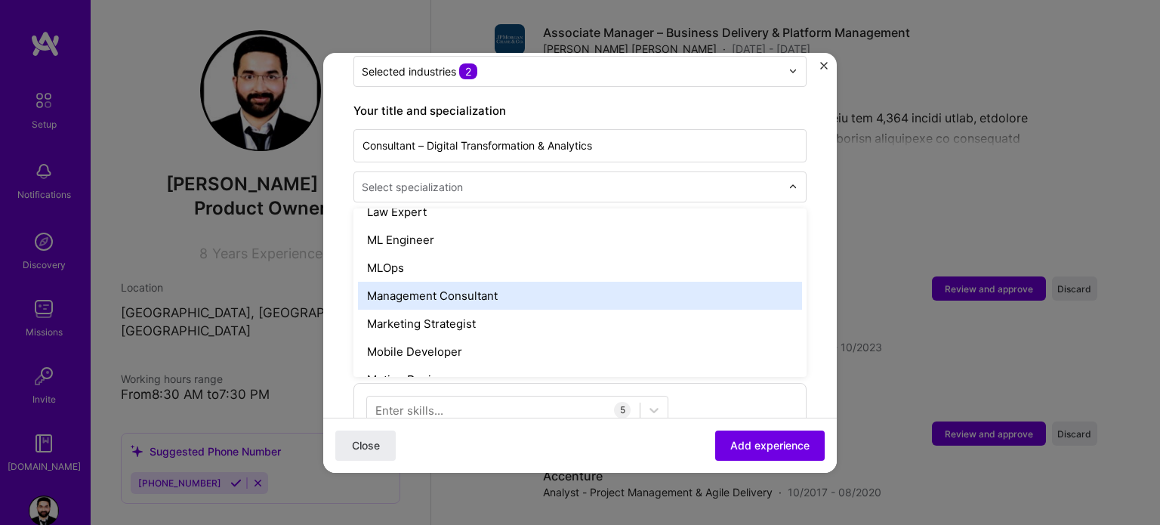
click at [479, 286] on div "Management Consultant" at bounding box center [580, 296] width 444 height 28
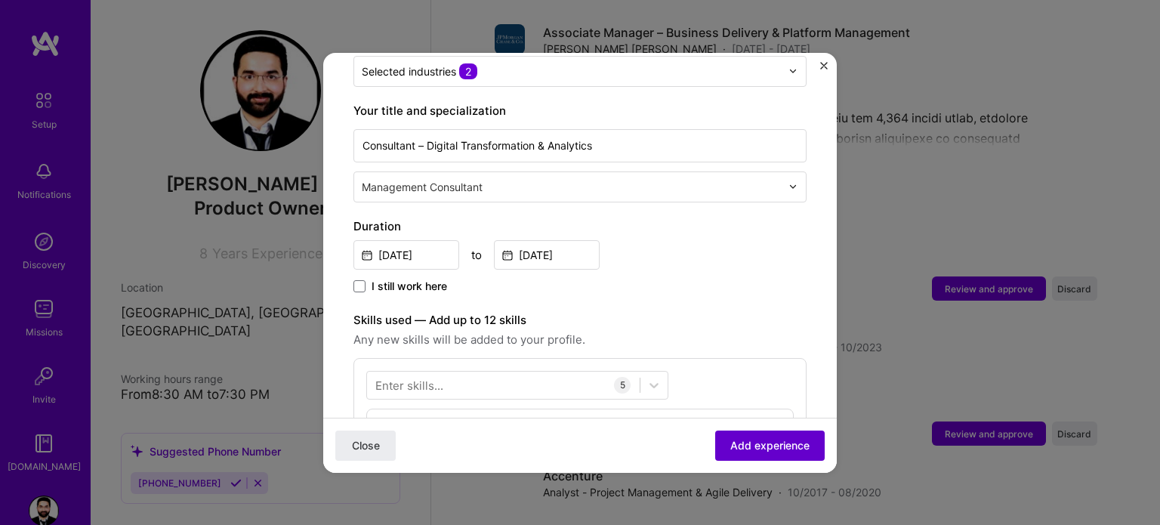
click at [747, 454] on button "Add experience" at bounding box center [770, 445] width 110 height 30
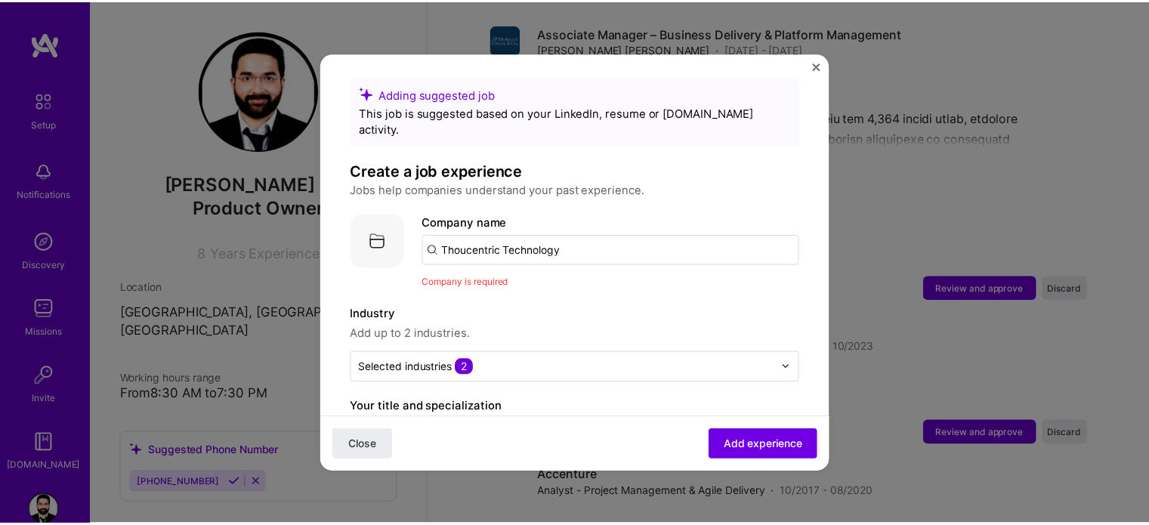
scroll to position [0, 0]
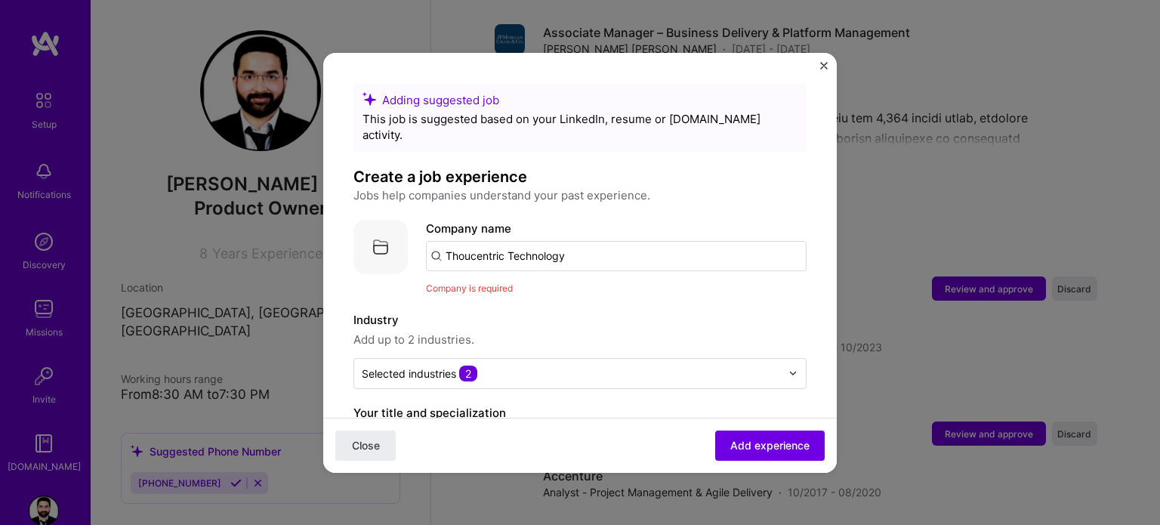
drag, startPoint x: 584, startPoint y: 242, endPoint x: 384, endPoint y: 242, distance: 200.2
click at [384, 242] on div "Company logo Company name Thoucentric Technology Company is required" at bounding box center [579, 258] width 453 height 76
click at [476, 241] on input "text" at bounding box center [616, 256] width 381 height 30
type input "Thoucentric"
click button "Close" at bounding box center [365, 445] width 60 height 30
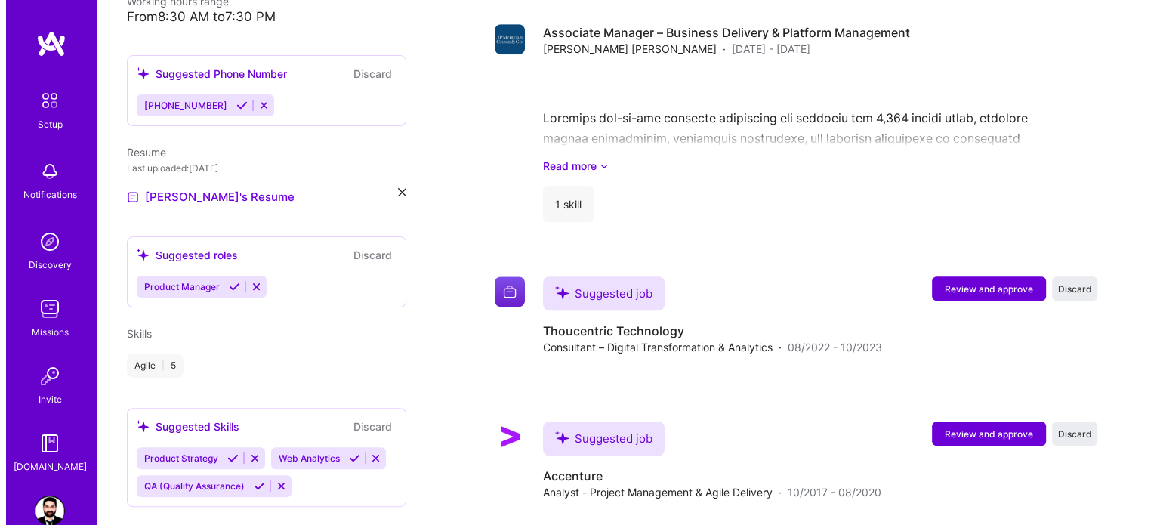
scroll to position [589, 0]
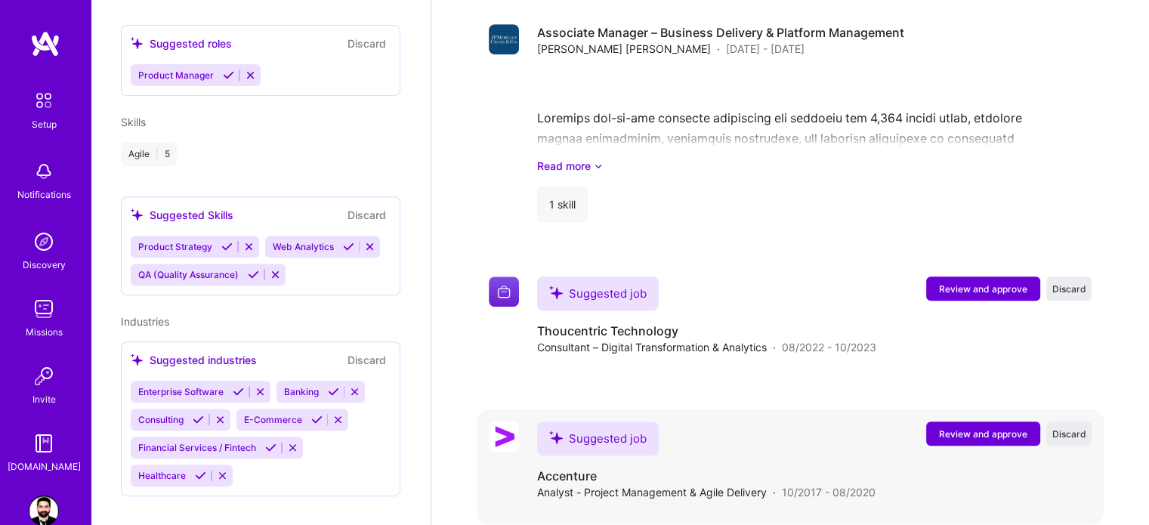
click at [965, 427] on span "Review and approve" at bounding box center [983, 433] width 88 height 13
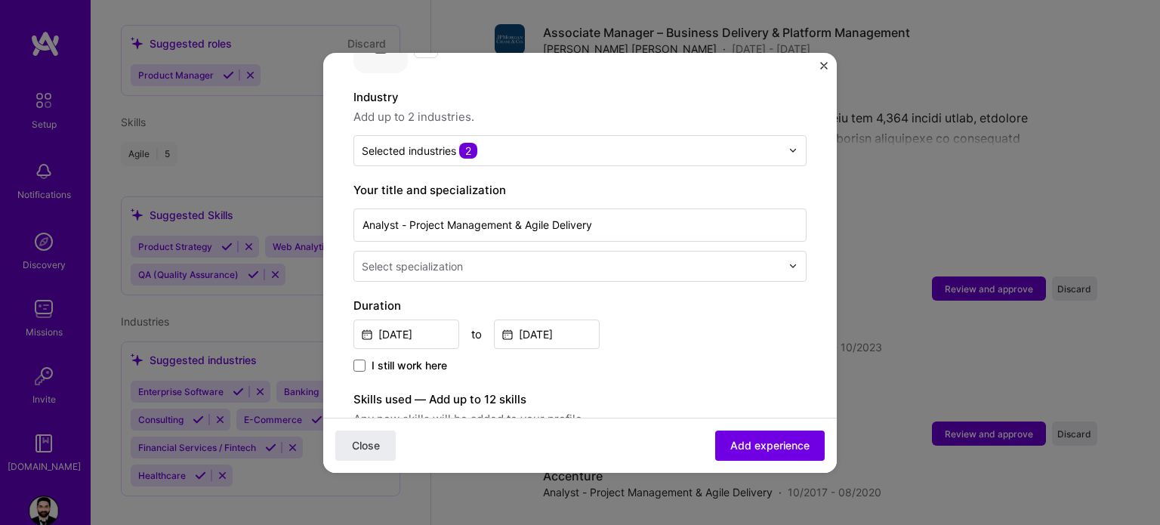
scroll to position [227, 0]
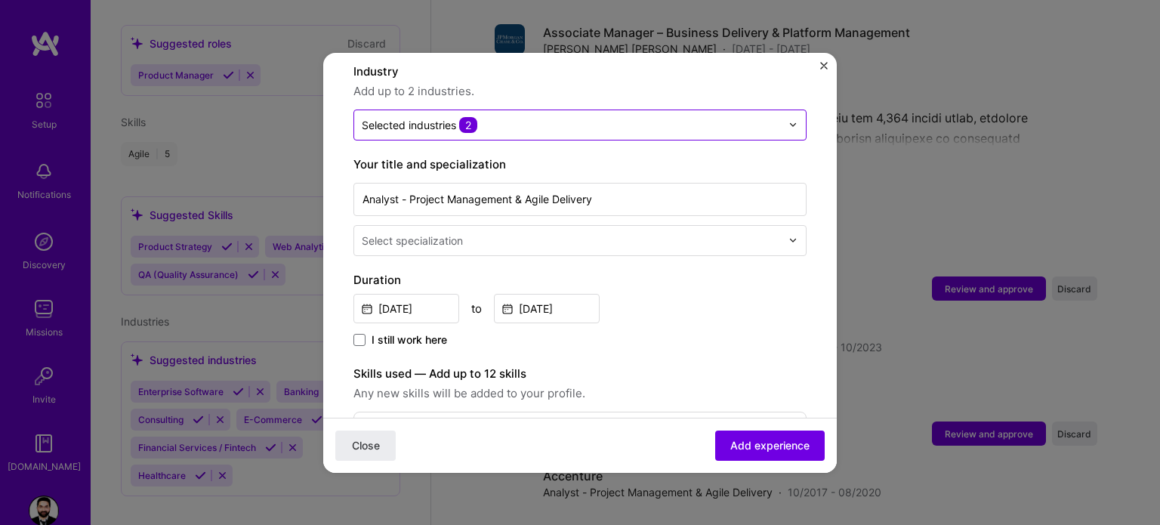
click at [489, 117] on input "text" at bounding box center [571, 125] width 419 height 16
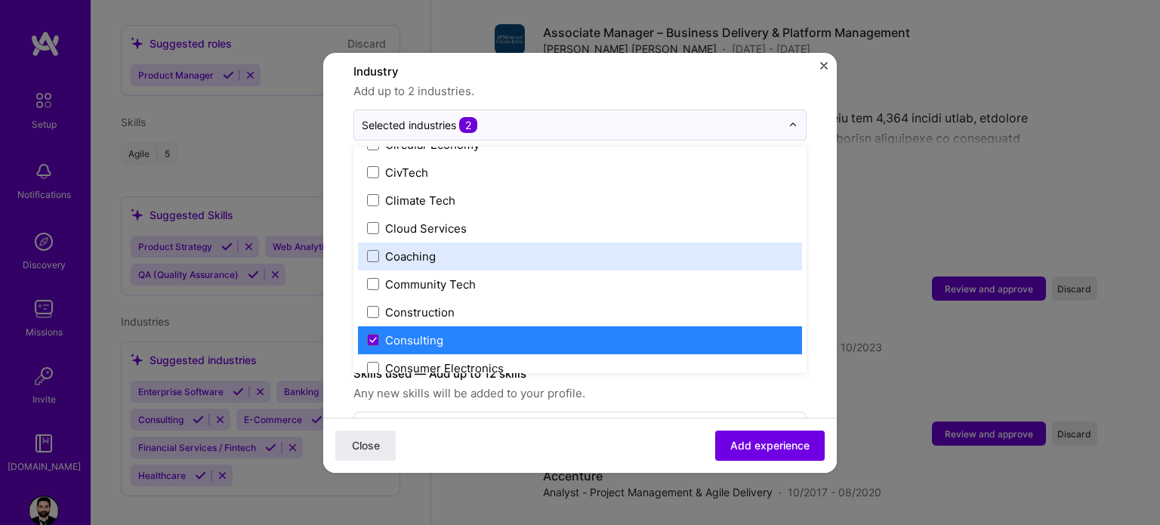
scroll to position [906, 0]
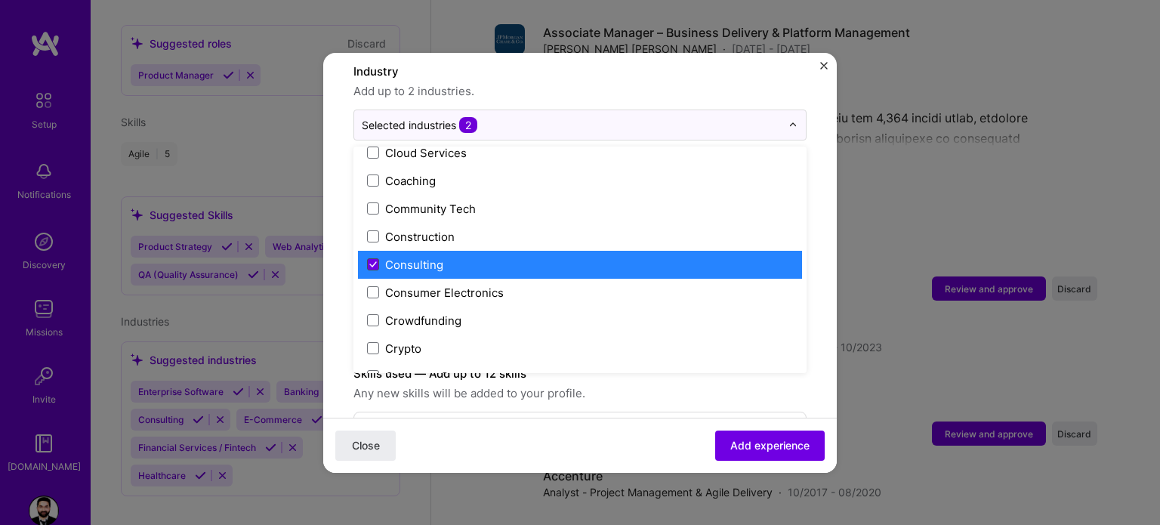
click at [374, 262] on icon at bounding box center [373, 264] width 6 height 5
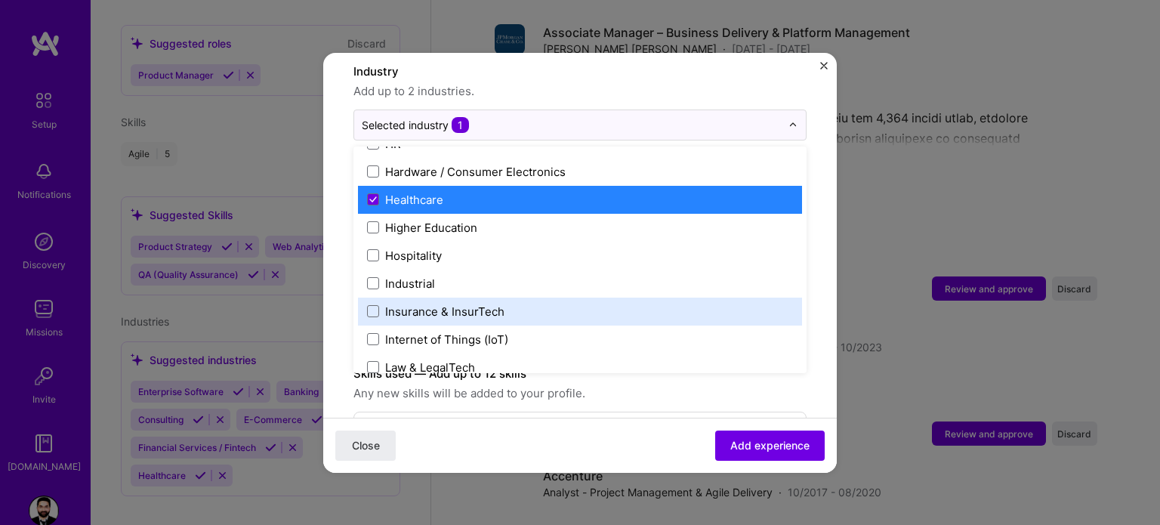
scroll to position [1813, 0]
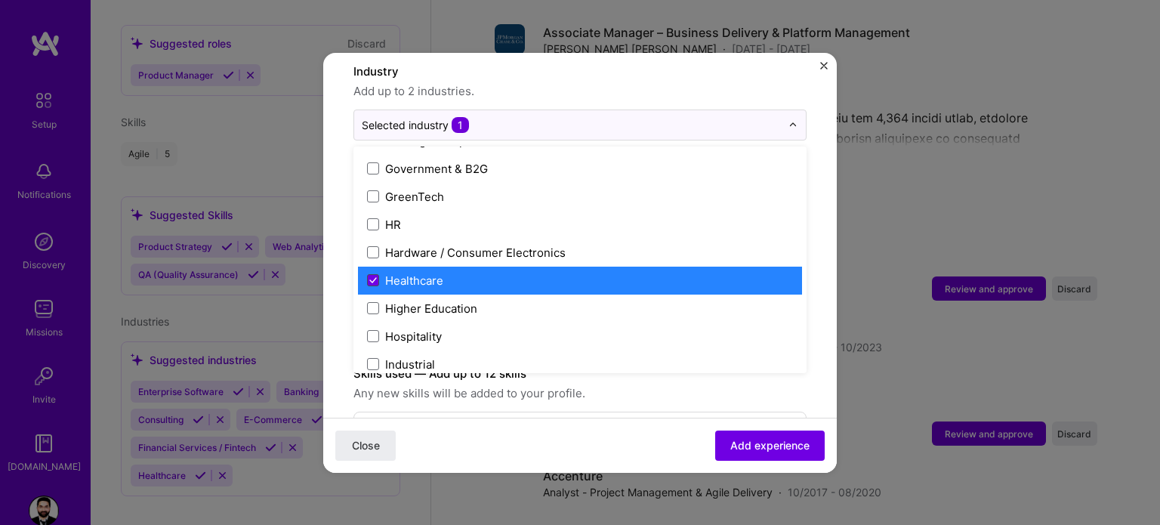
click at [375, 277] on icon at bounding box center [373, 280] width 8 height 6
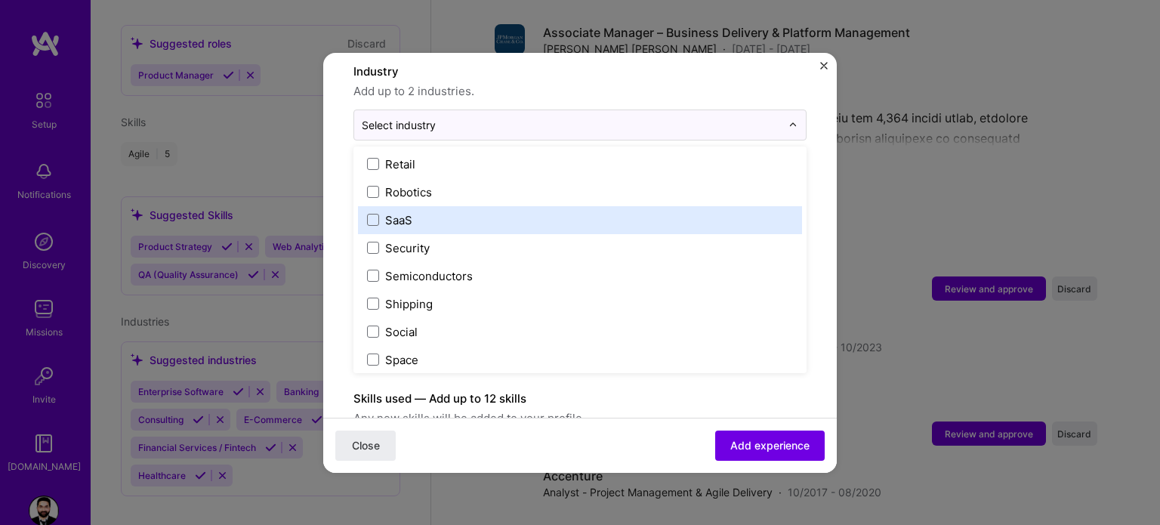
scroll to position [2985, 0]
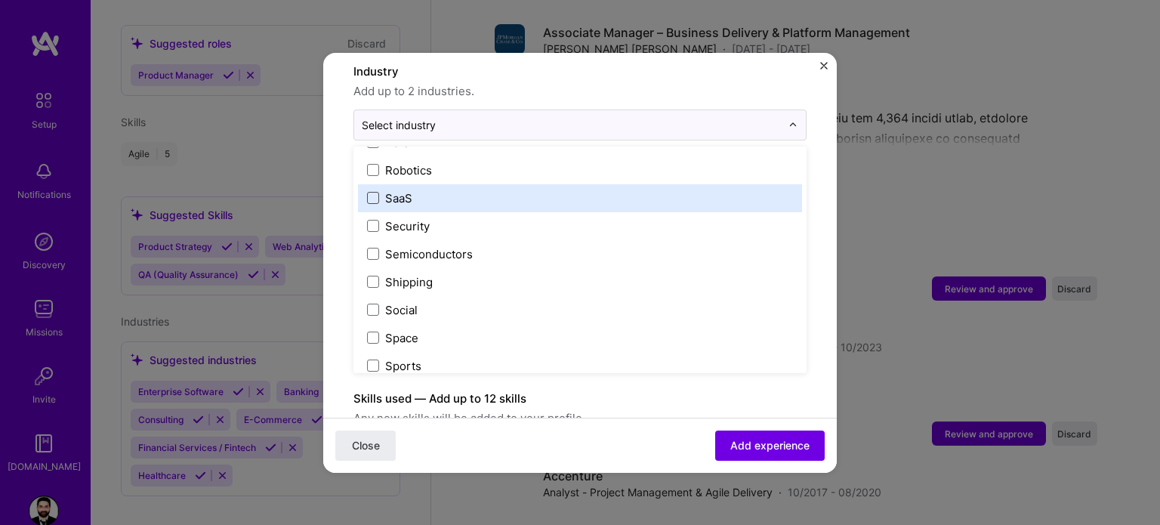
click at [377, 192] on span at bounding box center [373, 198] width 12 height 12
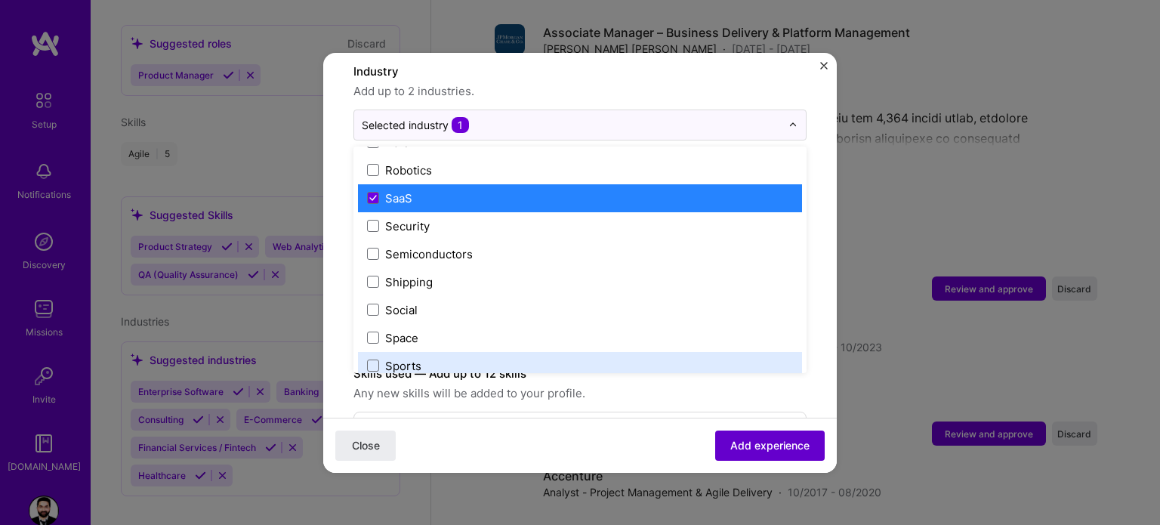
click at [737, 442] on span "Add experience" at bounding box center [769, 444] width 79 height 15
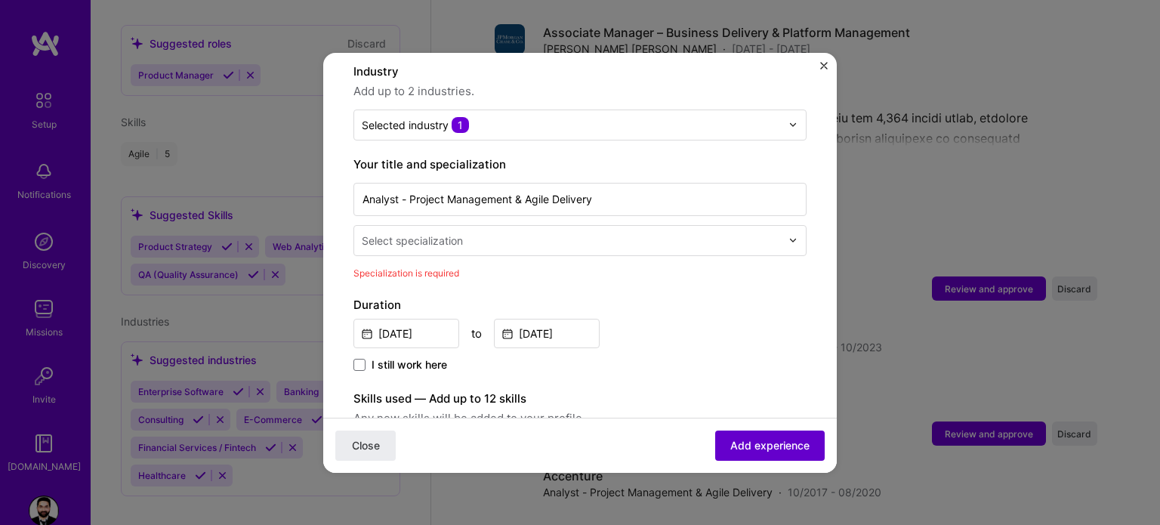
scroll to position [313, 0]
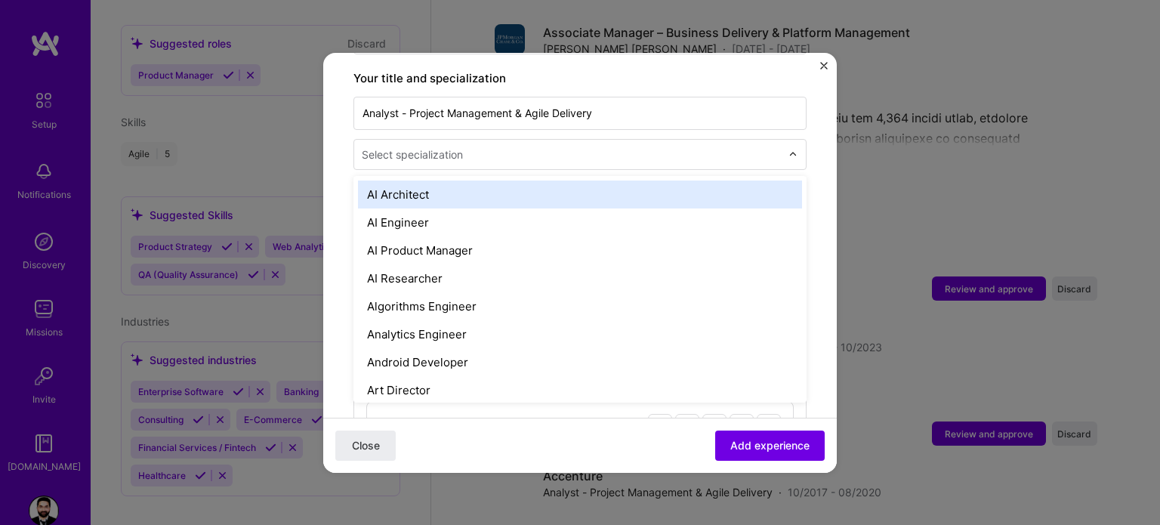
click at [456, 147] on div "Select specialization" at bounding box center [412, 155] width 101 height 16
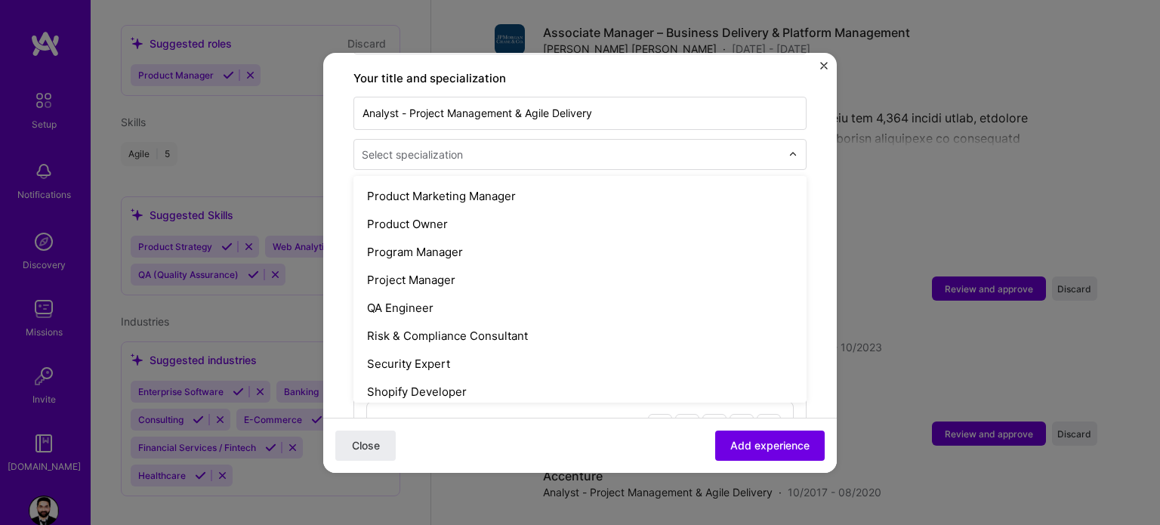
scroll to position [1437, 0]
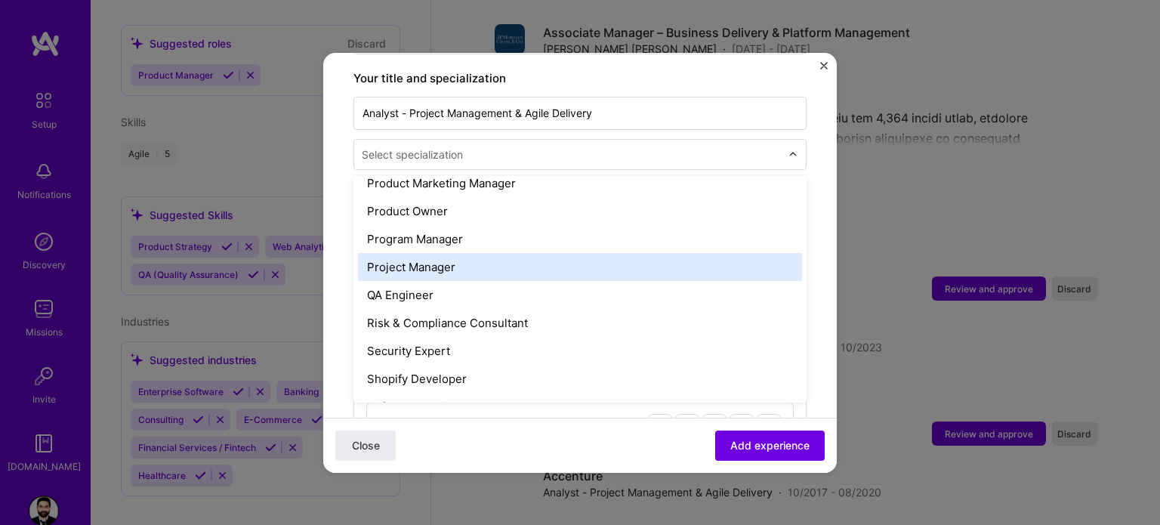
click at [450, 258] on div "Project Manager" at bounding box center [580, 267] width 444 height 28
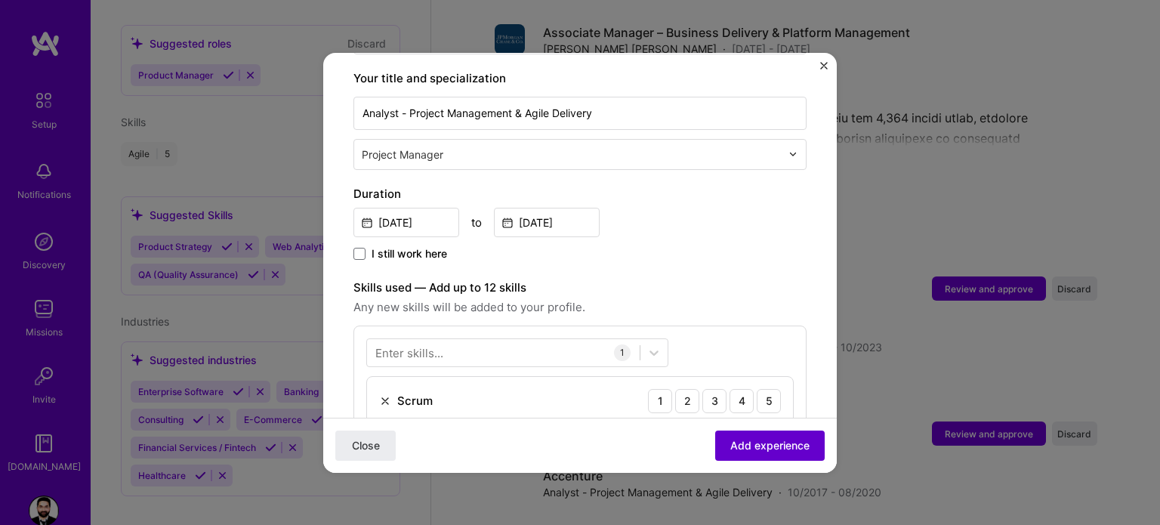
click at [749, 449] on span "Add experience" at bounding box center [769, 444] width 79 height 15
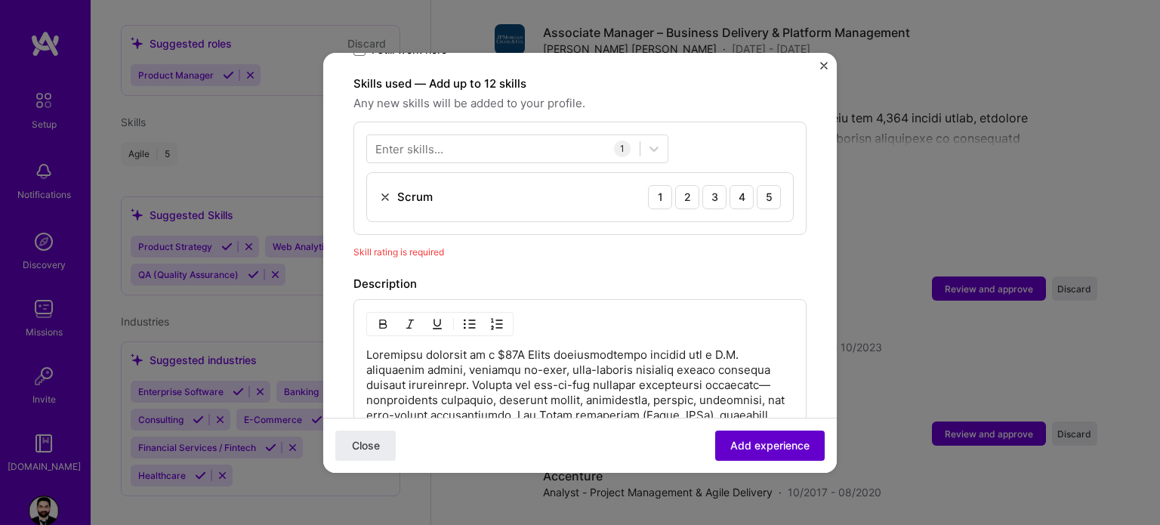
scroll to position [522, 0]
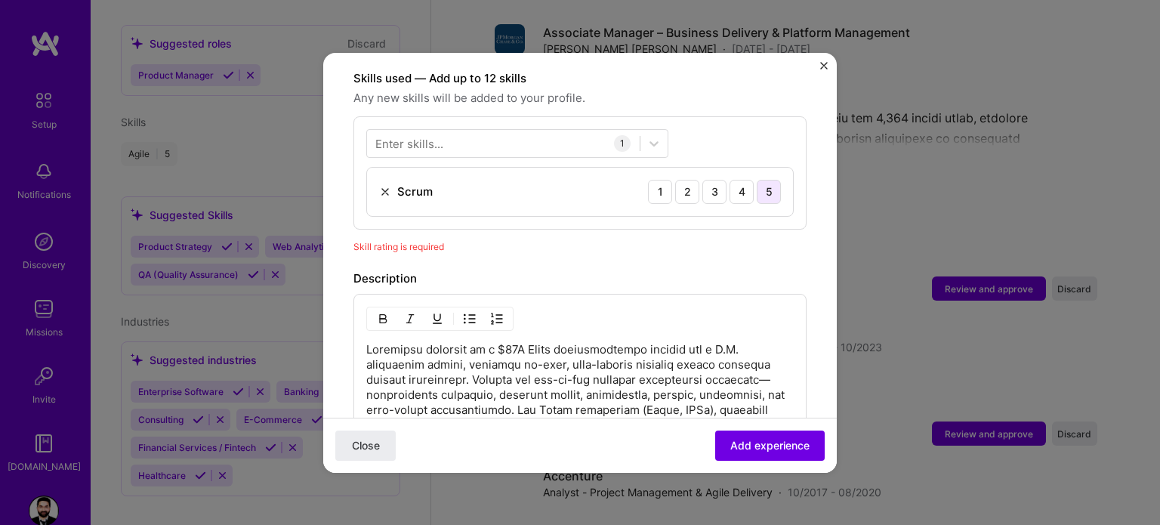
click at [757, 180] on div "5" at bounding box center [769, 192] width 24 height 24
click at [759, 455] on button "Add experience" at bounding box center [770, 445] width 110 height 30
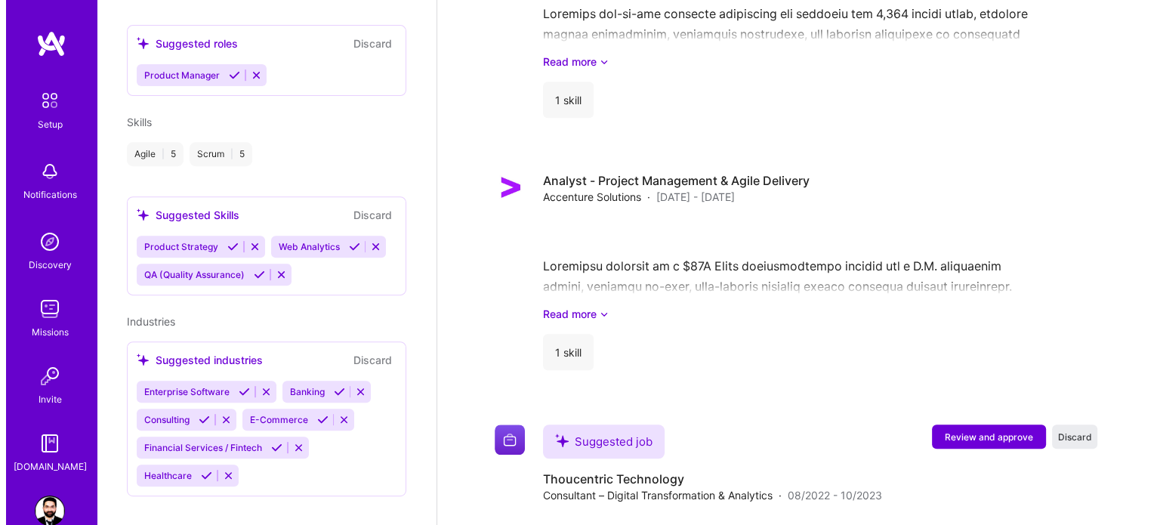
scroll to position [1154, 0]
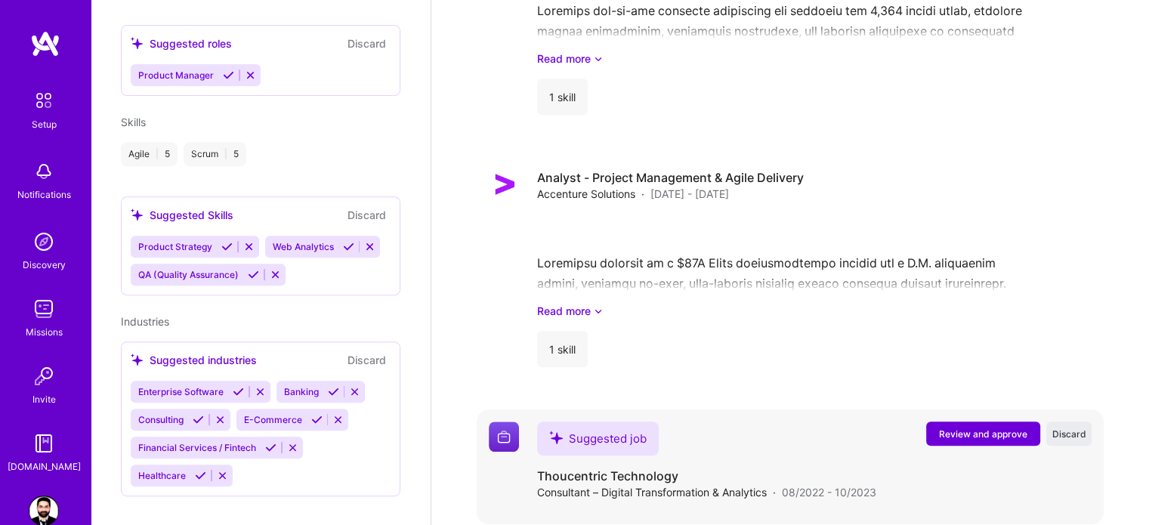
click at [977, 427] on span "Review and approve" at bounding box center [983, 433] width 88 height 13
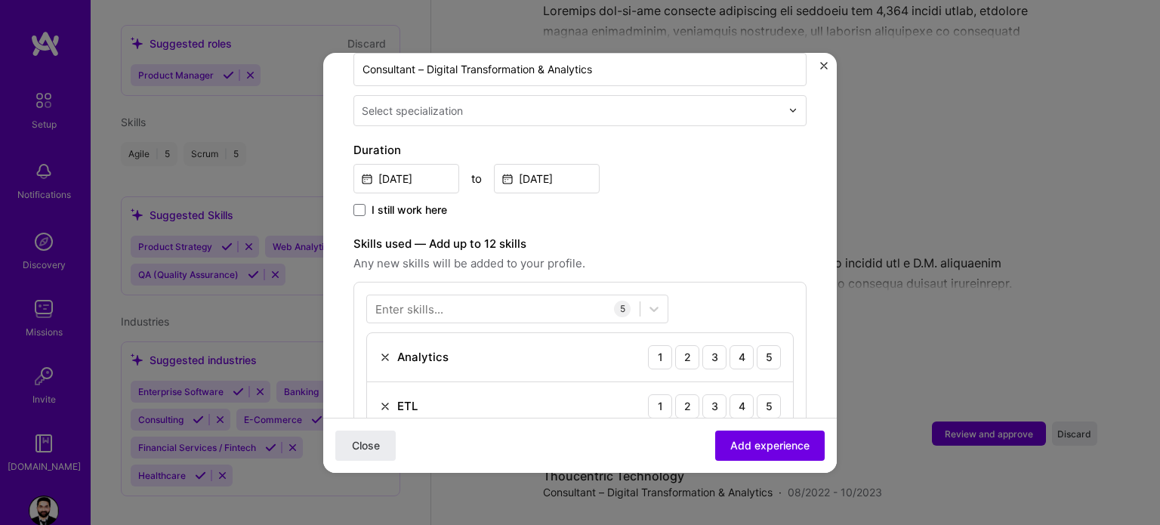
scroll to position [0, 0]
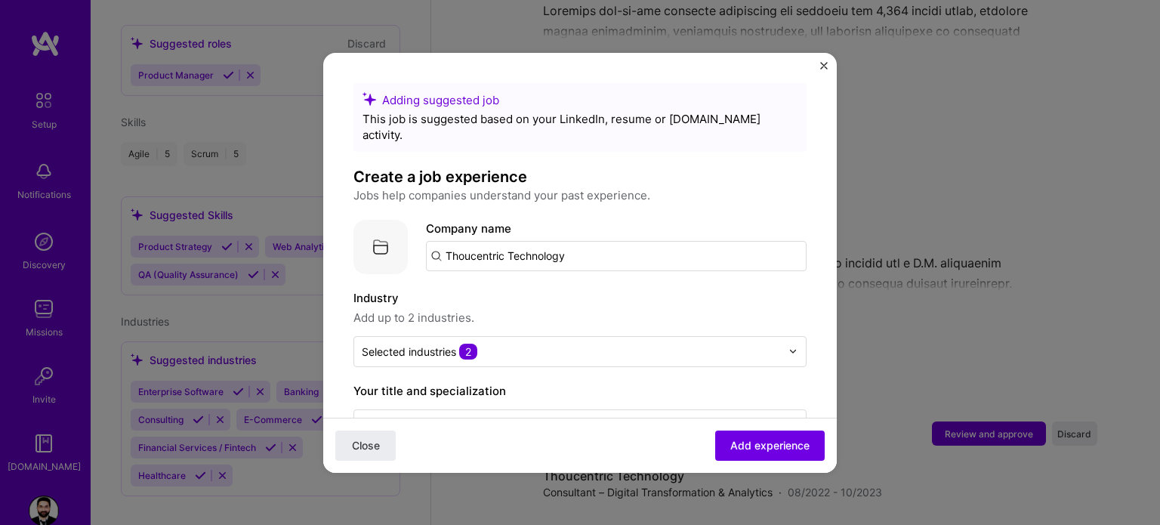
click at [545, 241] on input "Thoucentric Technology" at bounding box center [616, 256] width 381 height 30
type input "Thoucentric"
click at [528, 285] on div "Thoucentric" at bounding box center [550, 298] width 79 height 26
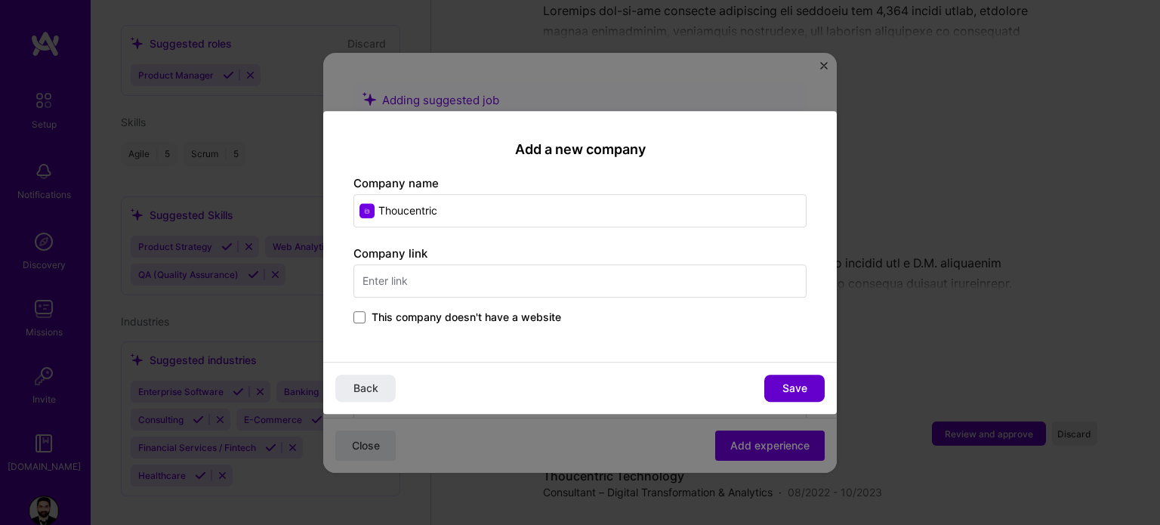
click at [819, 392] on button "Save" at bounding box center [794, 388] width 60 height 27
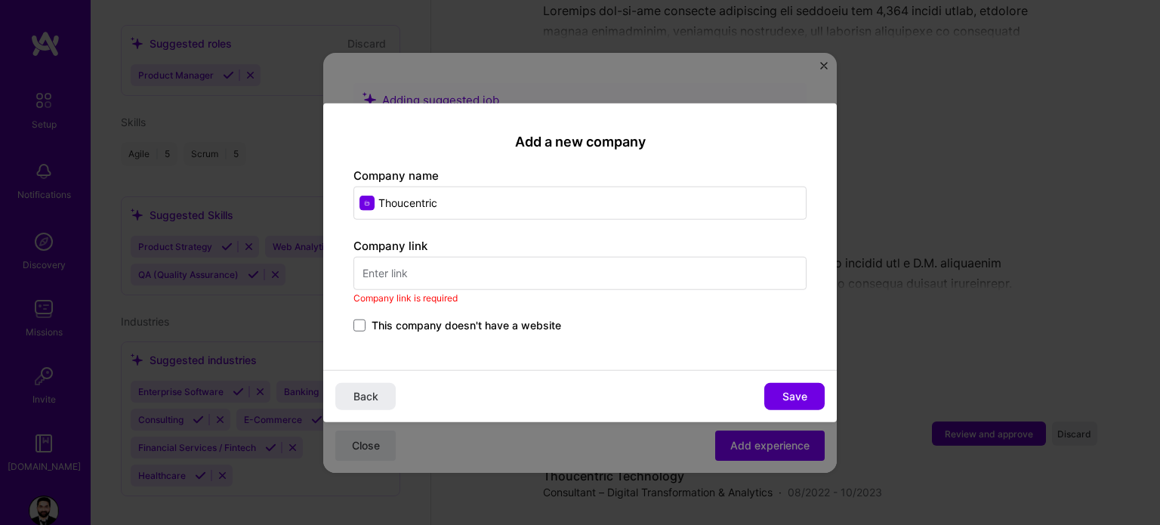
click at [371, 264] on input "text" at bounding box center [579, 273] width 453 height 33
click at [363, 330] on span at bounding box center [359, 325] width 12 height 12
click at [0, 0] on input "This company doesn't have a website" at bounding box center [0, 0] width 0 height 0
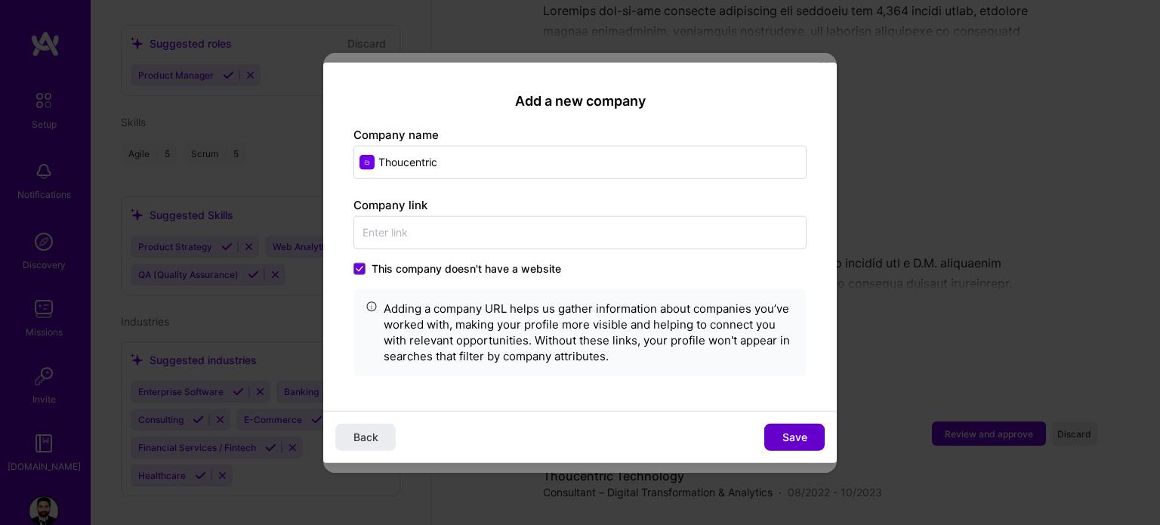
click at [794, 432] on span "Save" at bounding box center [794, 437] width 25 height 15
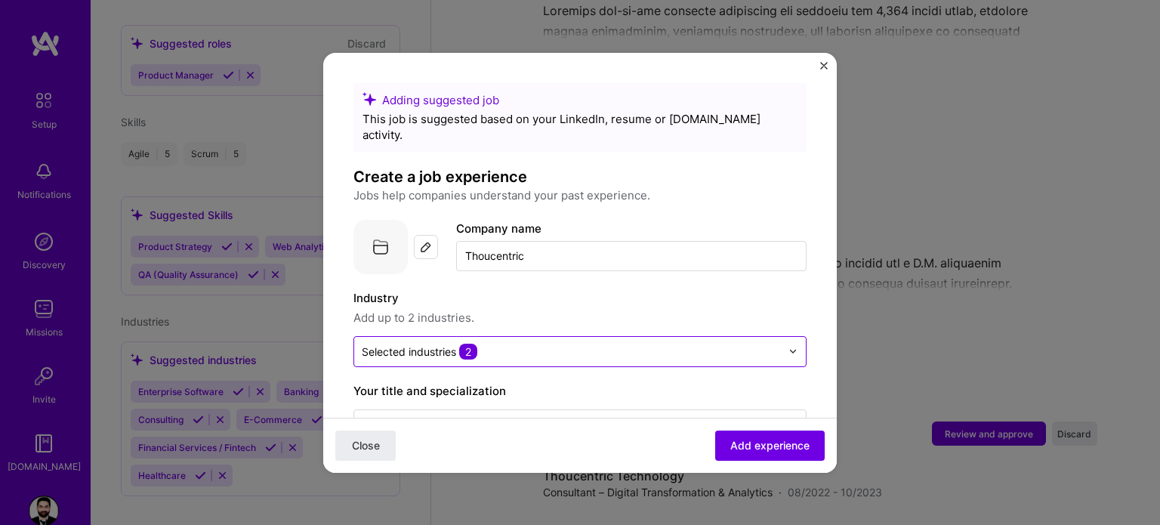
click at [526, 344] on input "text" at bounding box center [571, 352] width 419 height 16
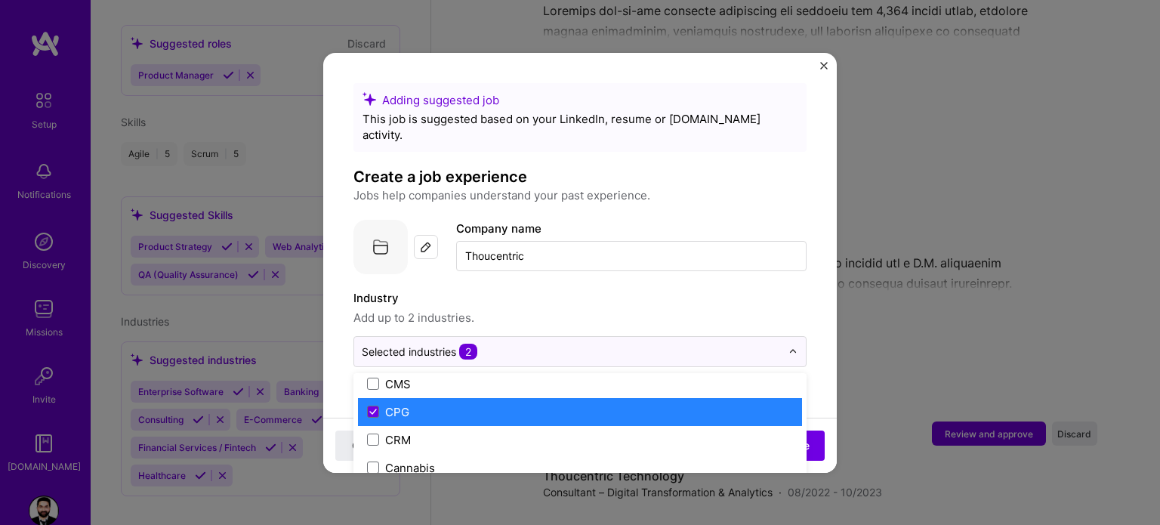
scroll to position [680, 0]
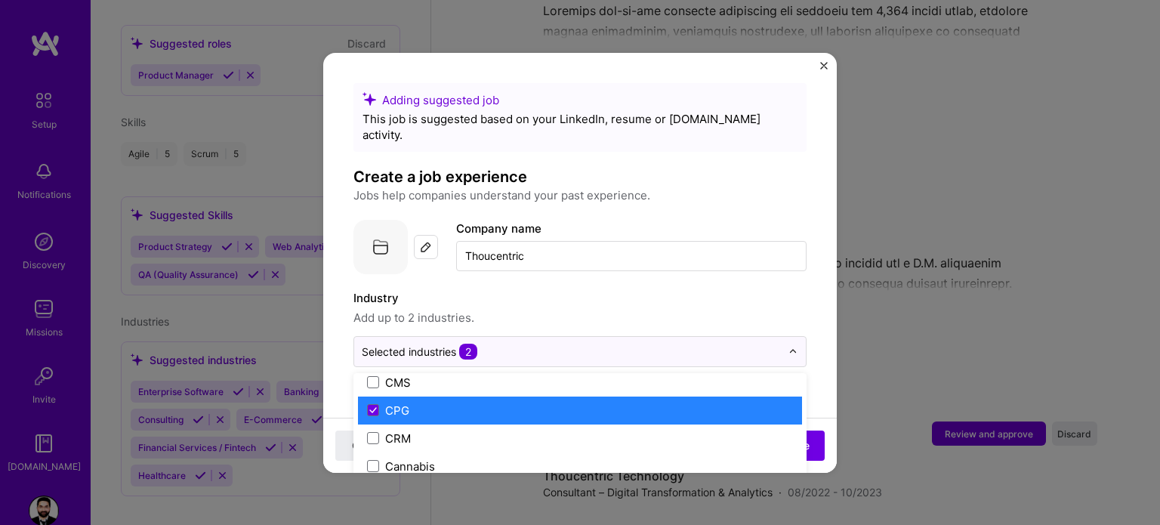
click at [378, 404] on span at bounding box center [373, 410] width 12 height 12
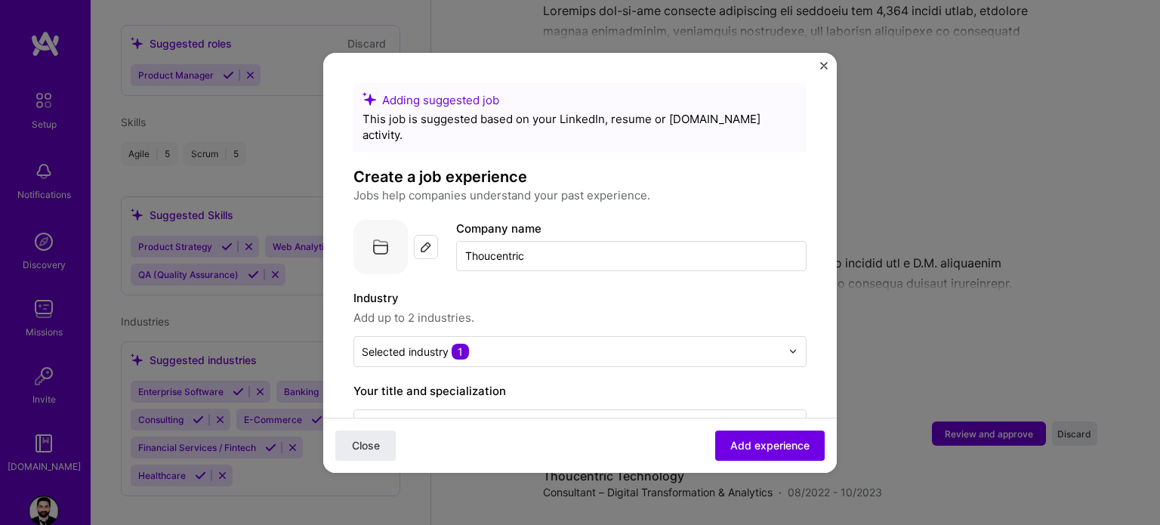
click at [536, 309] on span "Add up to 2 industries." at bounding box center [579, 318] width 453 height 18
click at [747, 443] on span "Add experience" at bounding box center [769, 444] width 79 height 15
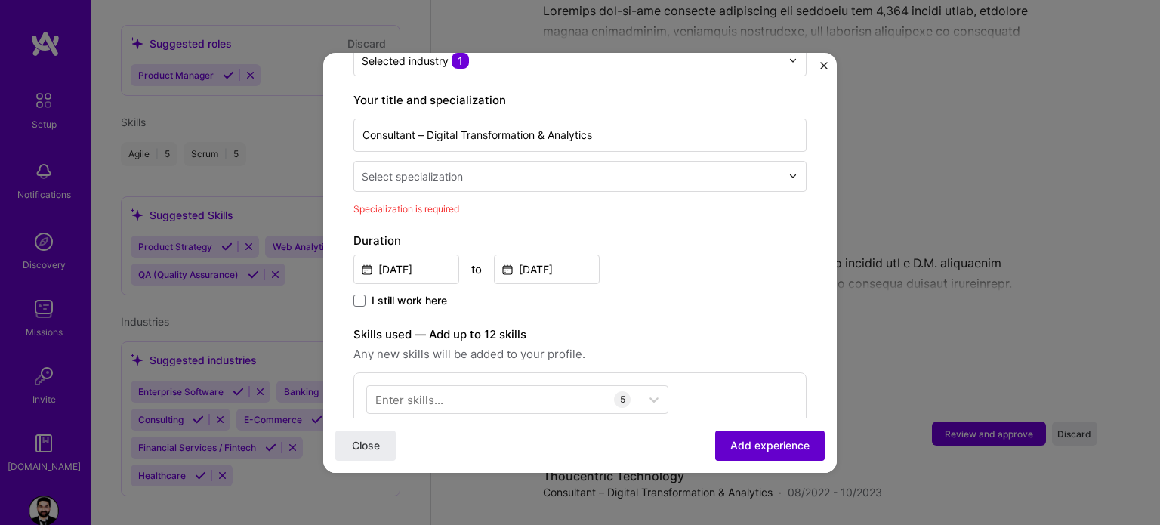
scroll to position [313, 0]
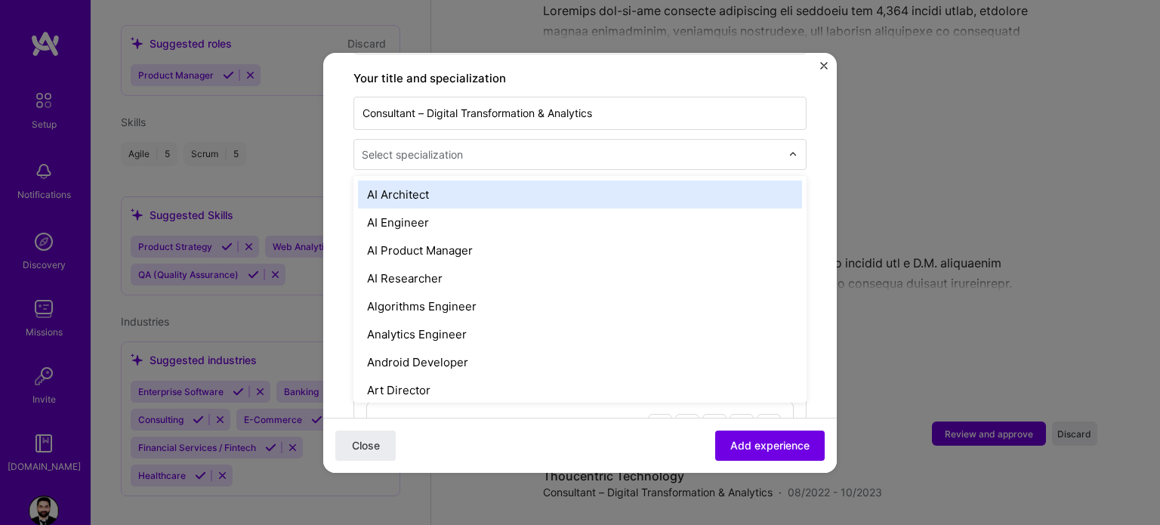
click at [503, 147] on input "text" at bounding box center [573, 155] width 422 height 16
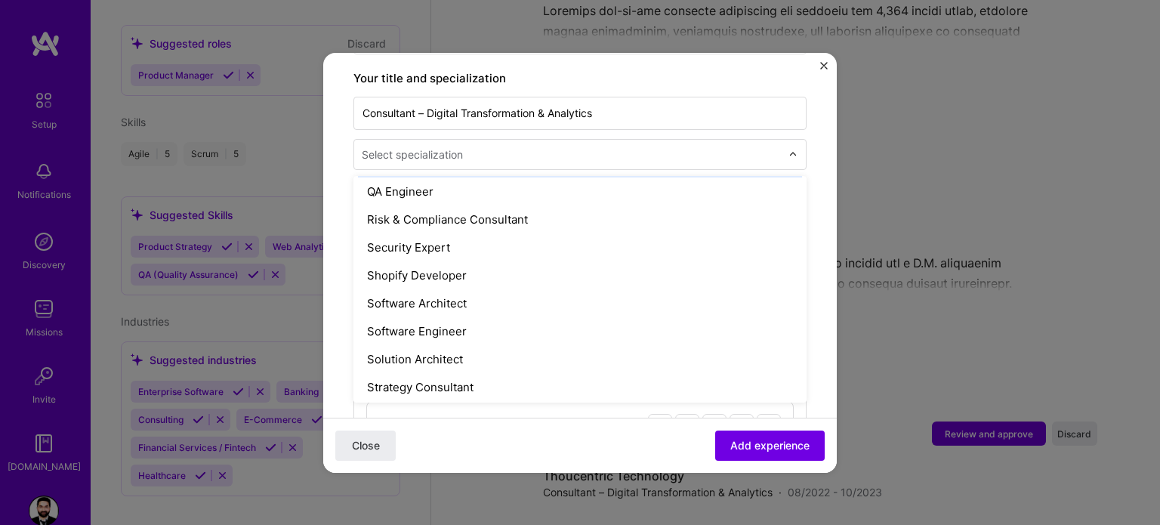
scroll to position [1586, 0]
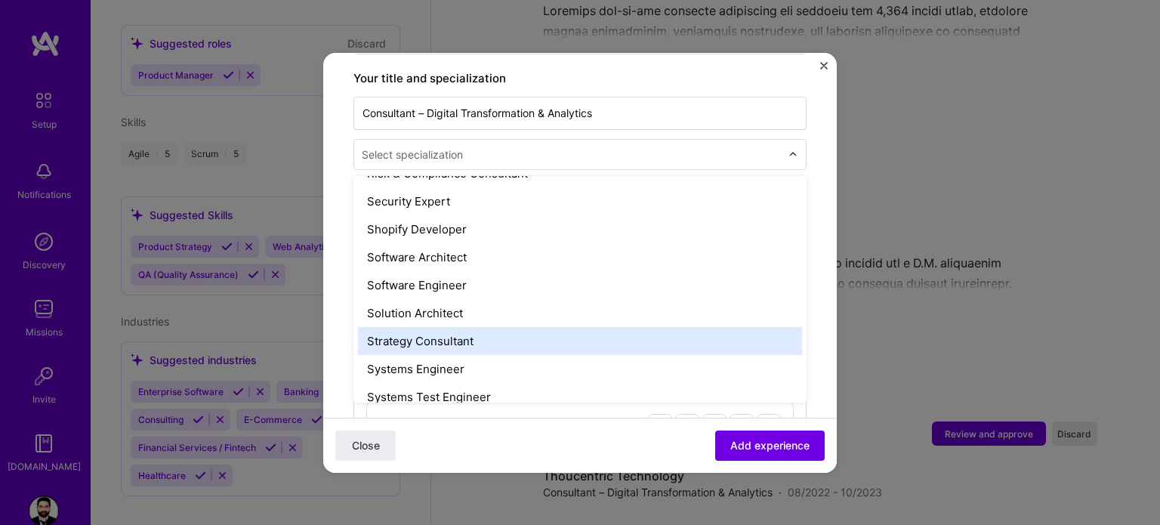
click at [453, 327] on div "Strategy Consultant" at bounding box center [580, 341] width 444 height 28
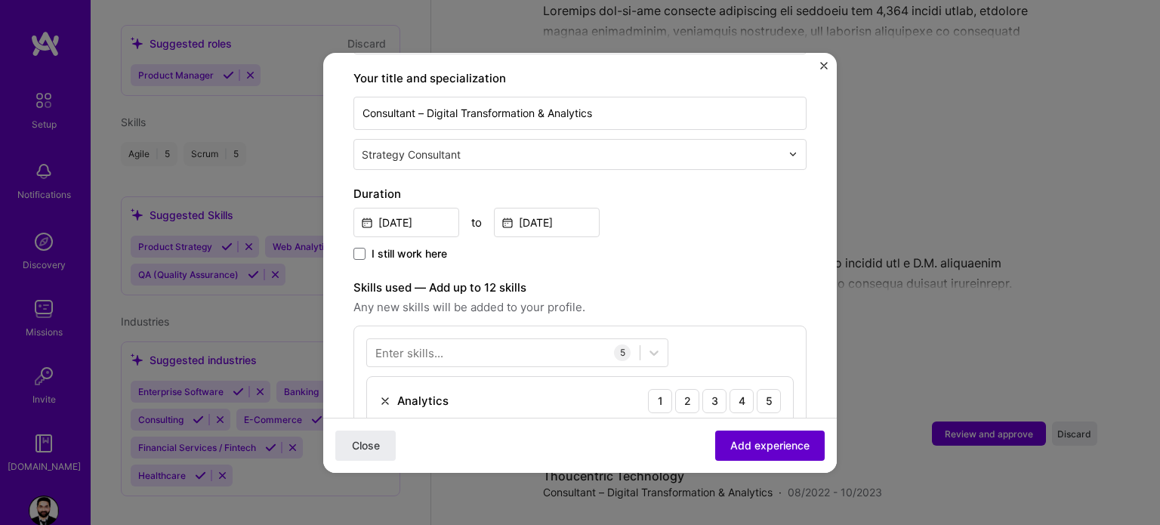
click at [744, 451] on span "Add experience" at bounding box center [769, 444] width 79 height 15
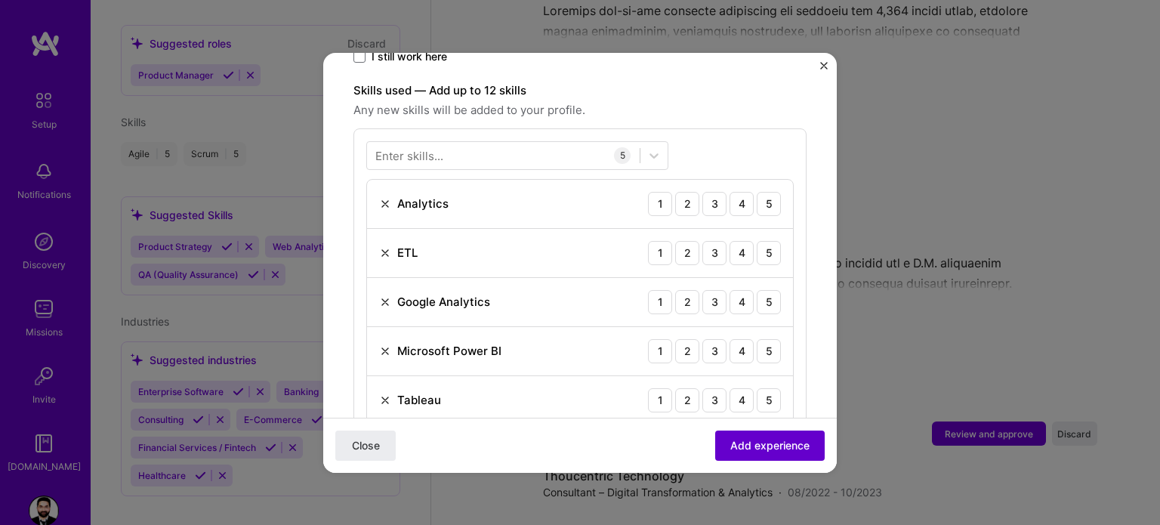
scroll to position [522, 0]
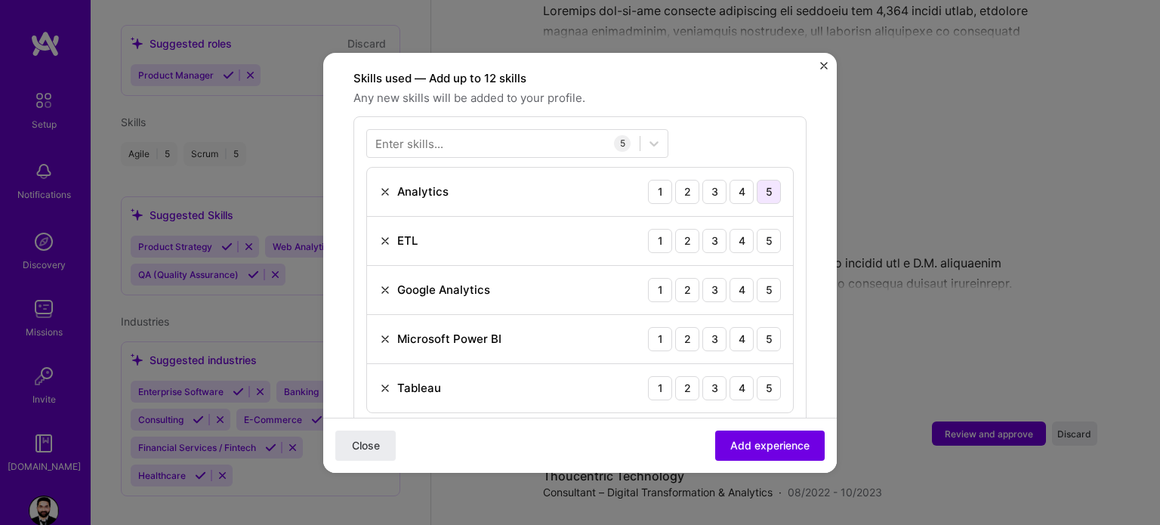
click at [758, 180] on div "5" at bounding box center [769, 192] width 24 height 24
click at [759, 229] on div "5" at bounding box center [769, 241] width 24 height 24
click at [757, 278] on div "5" at bounding box center [769, 290] width 24 height 24
click at [760, 330] on div "5" at bounding box center [769, 339] width 24 height 24
click at [757, 376] on div "5" at bounding box center [769, 388] width 24 height 24
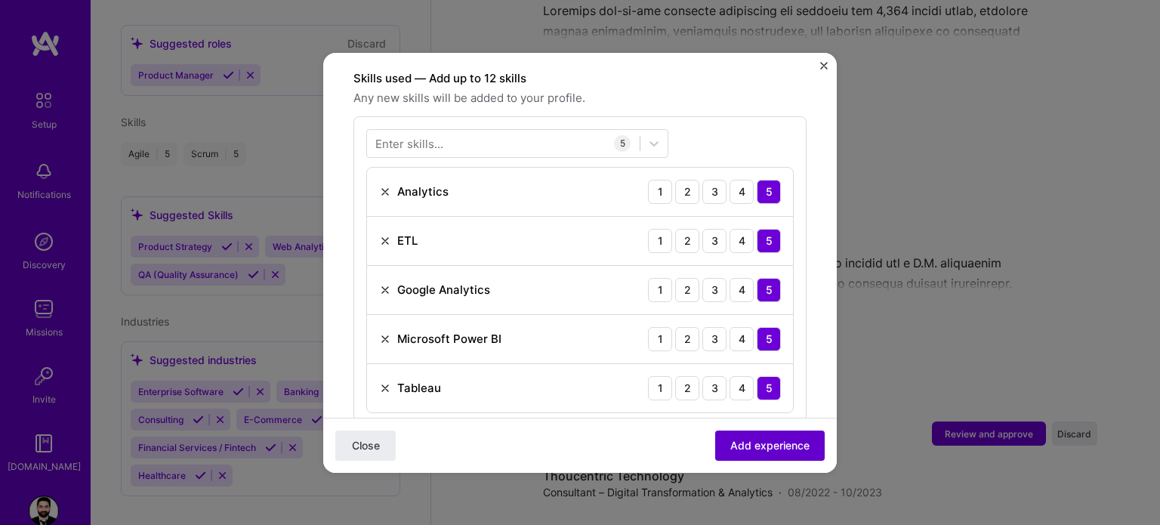
click at [760, 442] on span "Add experience" at bounding box center [769, 444] width 79 height 15
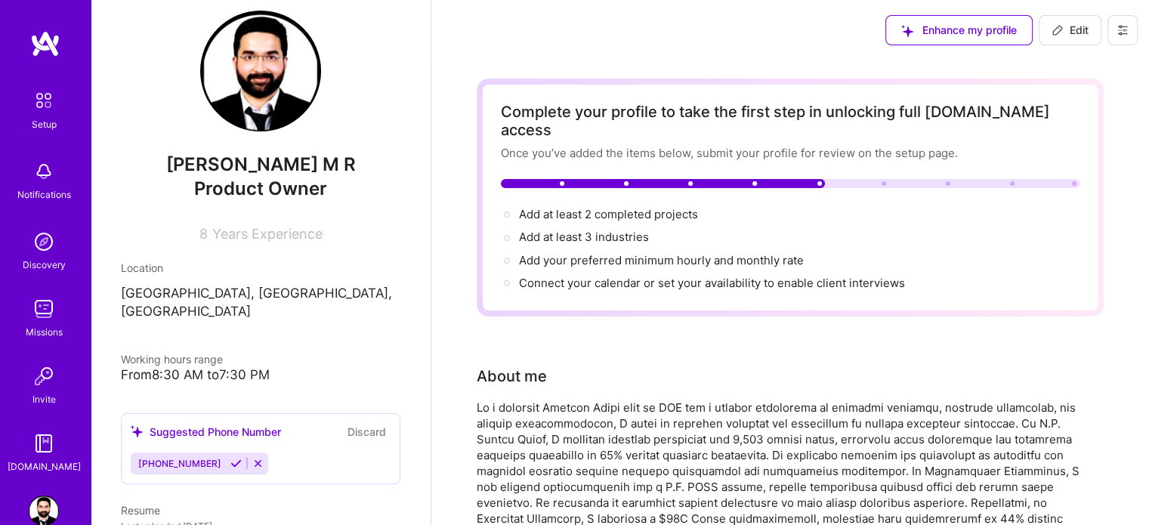
scroll to position [0, 0]
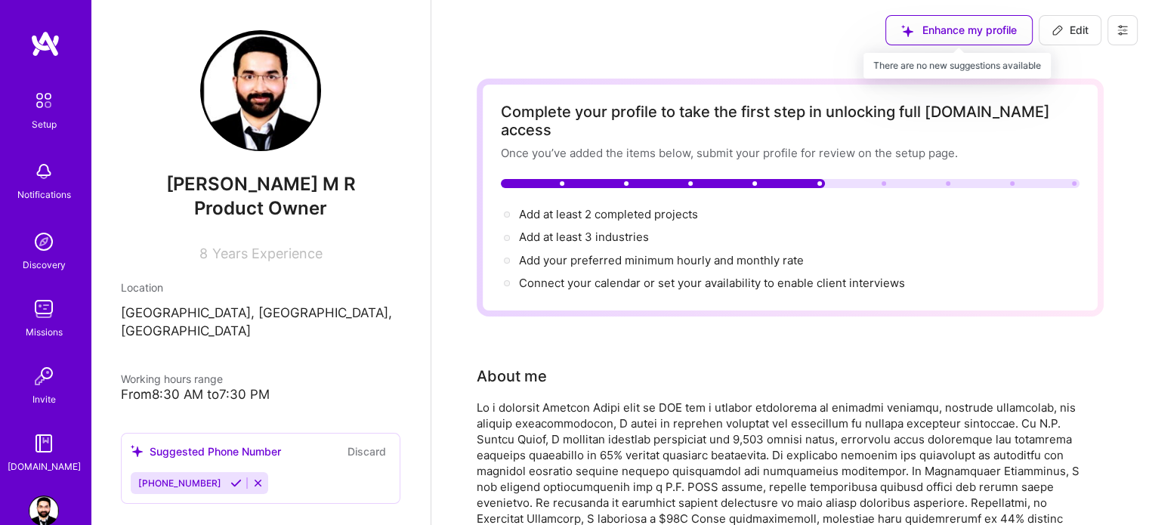
click at [923, 29] on div "Enhance my profile" at bounding box center [958, 30] width 147 height 30
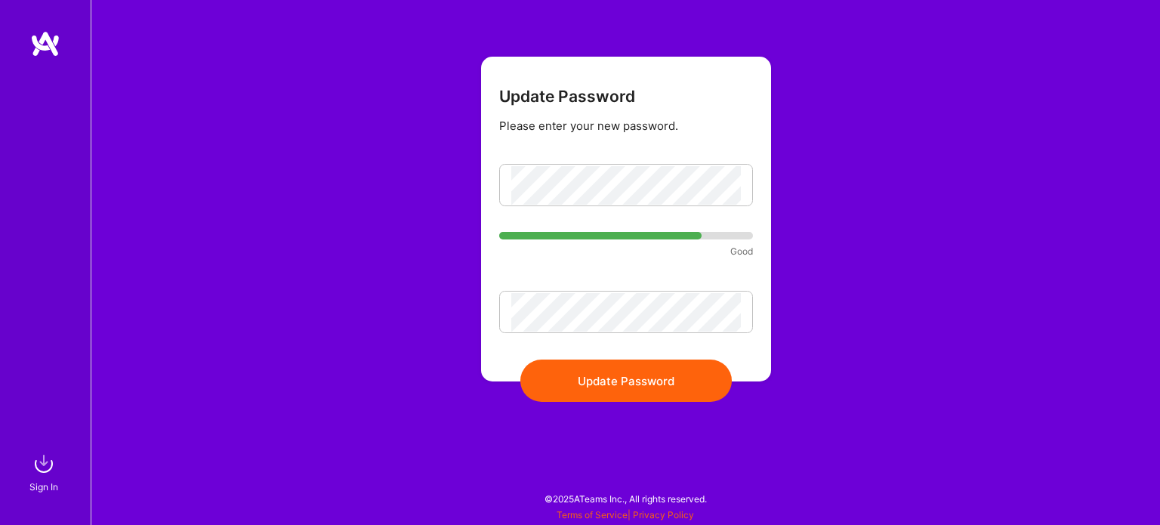
click at [617, 380] on button "Update Password" at bounding box center [625, 381] width 211 height 42
